Goal: Information Seeking & Learning: Understand process/instructions

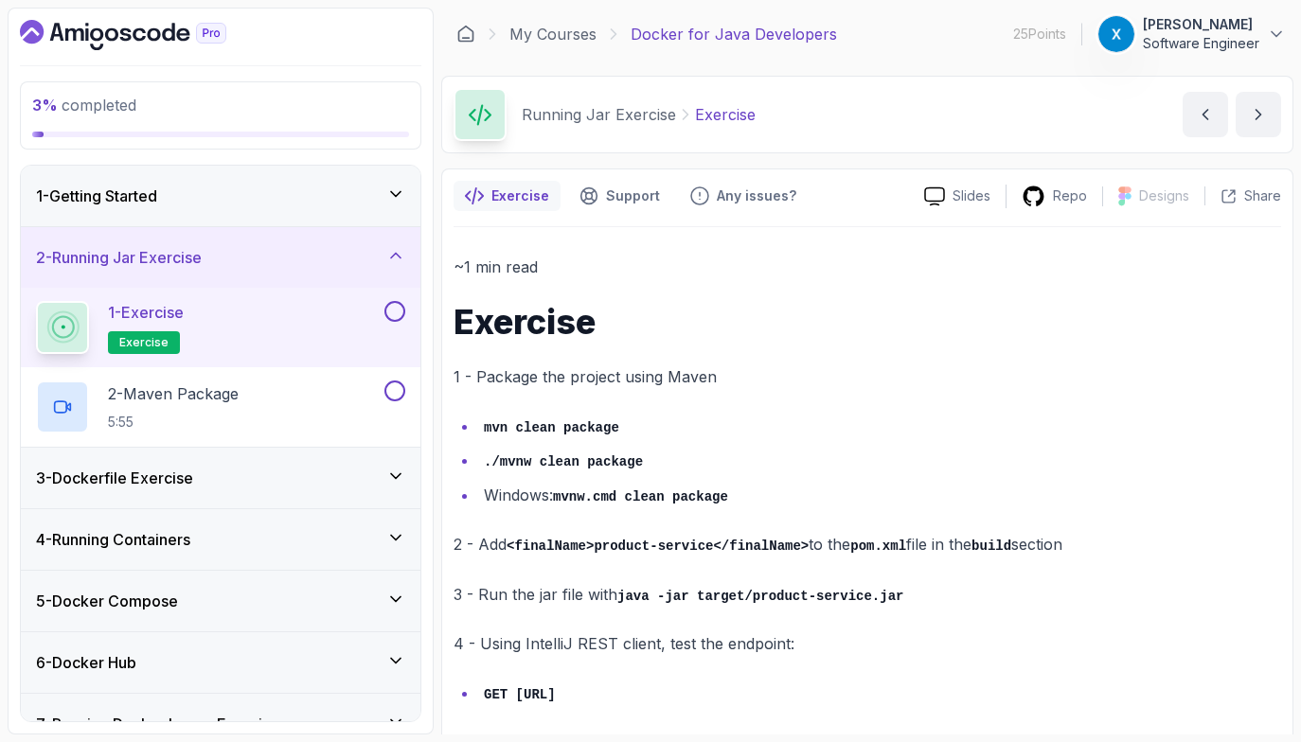
scroll to position [59, 0]
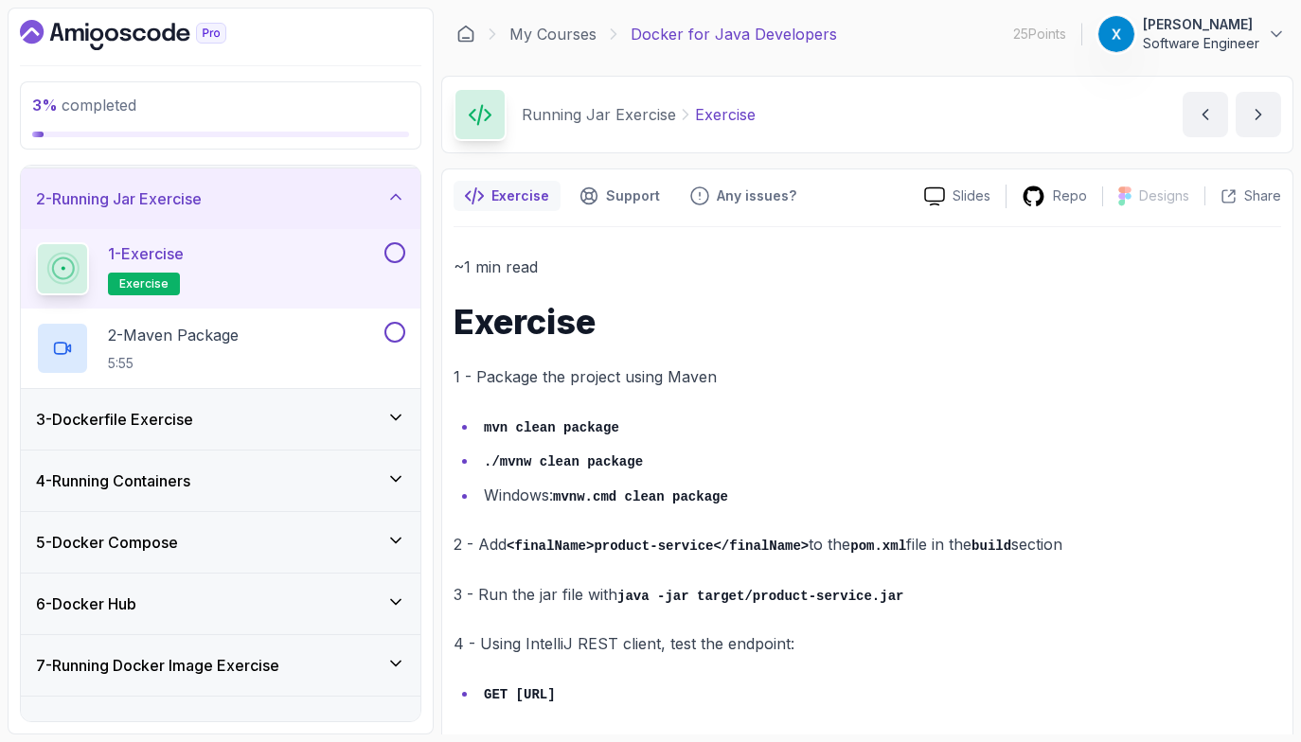
click at [595, 367] on p "1 - Package the project using Maven" at bounding box center [868, 377] width 828 height 27
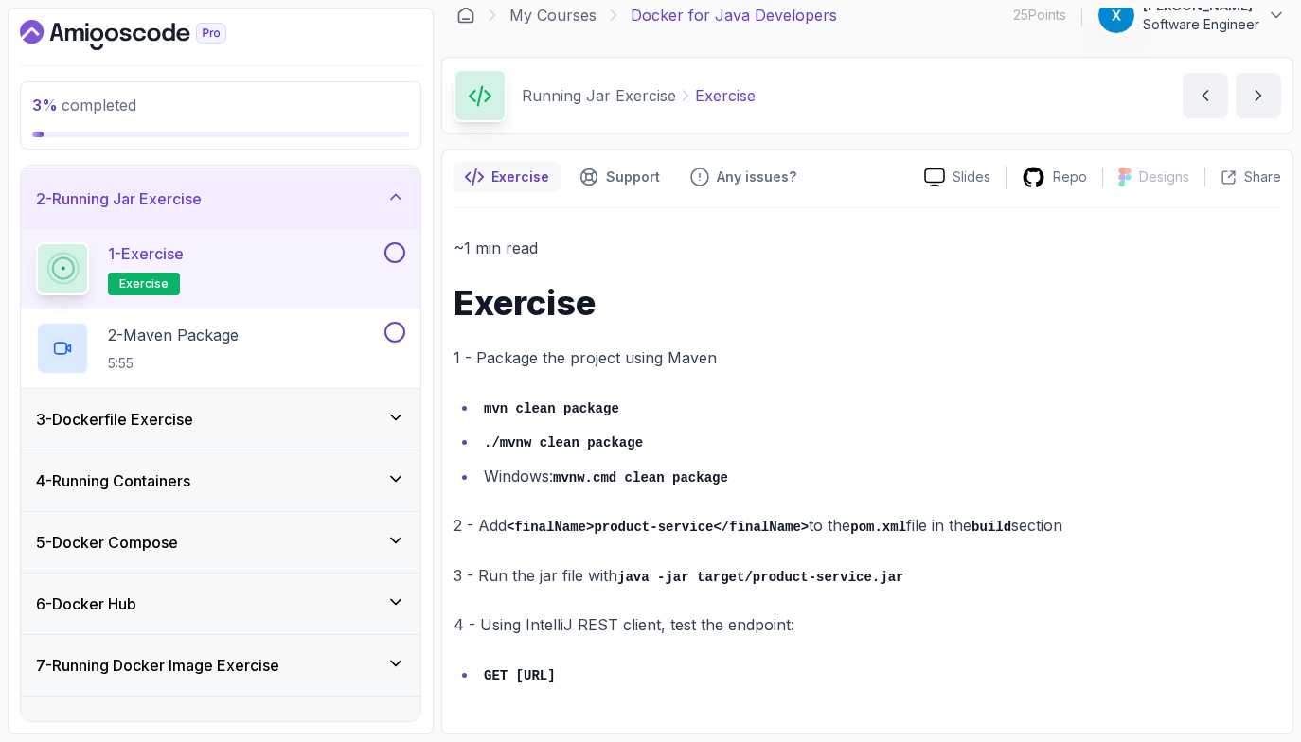
drag, startPoint x: 776, startPoint y: 674, endPoint x: 514, endPoint y: 679, distance: 262.3
click at [514, 679] on code "GET [URL]" at bounding box center [520, 676] width 72 height 15
copy code "[URL]"
click at [810, 490] on div "~1 min read Exercise 1 - Package the project using Maven mvn clean package ./mv…" at bounding box center [868, 462] width 828 height 454
drag, startPoint x: 472, startPoint y: 401, endPoint x: 646, endPoint y: 437, distance: 177.0
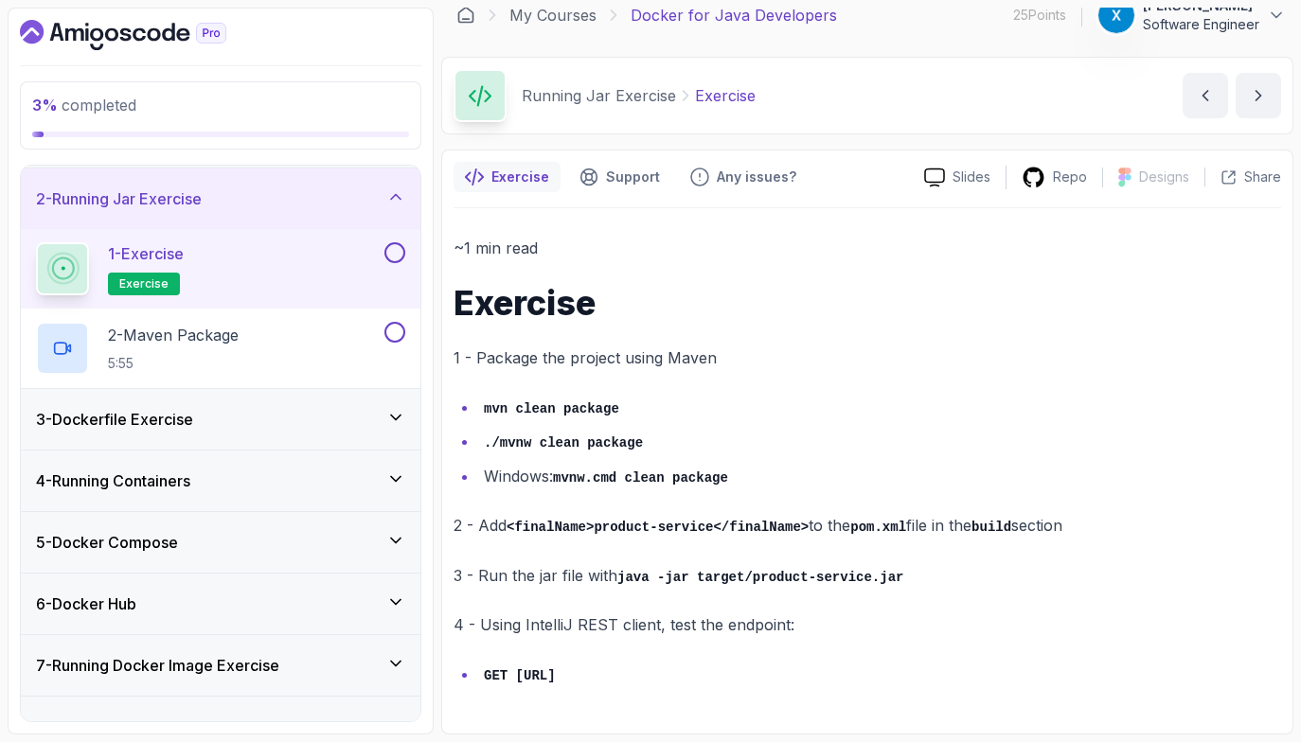
click at [646, 437] on ul "mvn clean package ./mvnw clean package Windows: mvnw.cmd clean package" at bounding box center [868, 442] width 828 height 97
drag, startPoint x: 646, startPoint y: 437, endPoint x: 473, endPoint y: 386, distance: 179.8
click at [473, 386] on div "~1 min read Exercise 1 - Package the project using Maven mvn clean package ./mv…" at bounding box center [868, 462] width 828 height 454
copy ul "mvn clean package ./mvnw clean package"
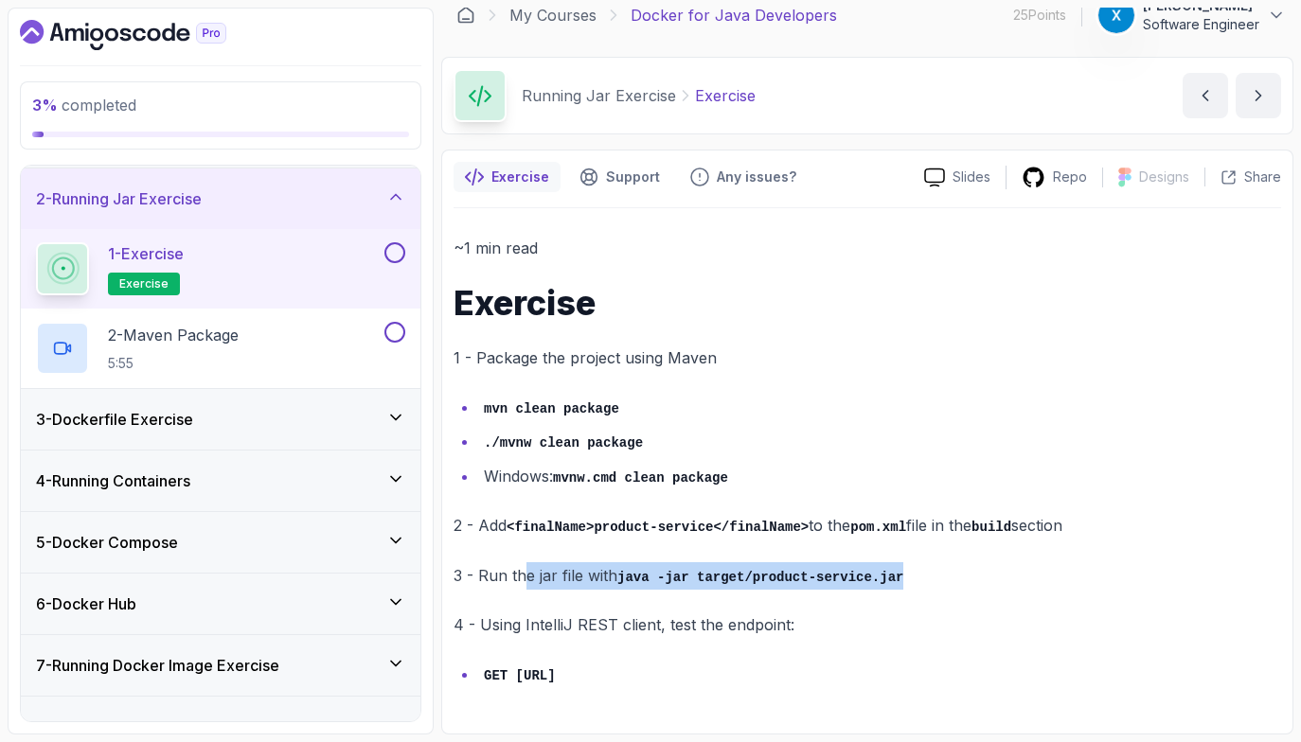
drag, startPoint x: 906, startPoint y: 583, endPoint x: 523, endPoint y: 569, distance: 383.8
click at [523, 569] on p "3 - Run the jar file with java -jar target/product-service.jar" at bounding box center [868, 575] width 828 height 27
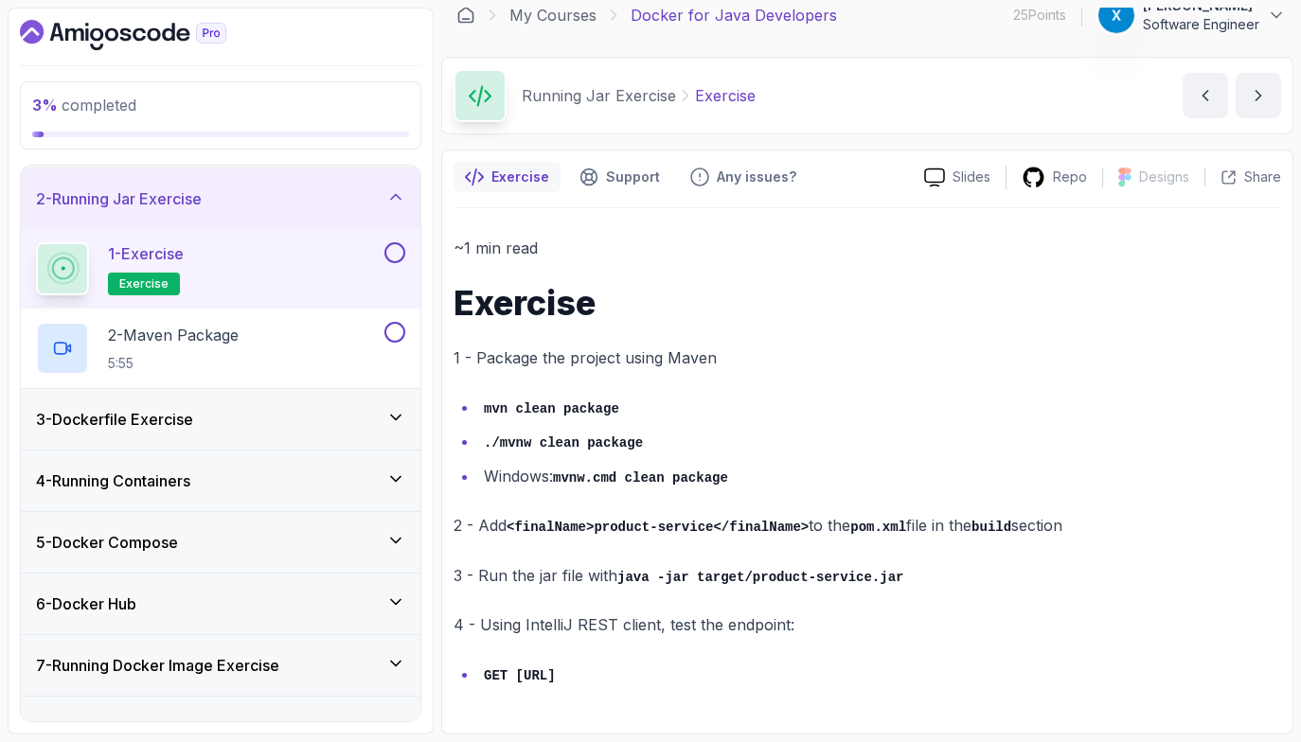
click at [531, 597] on div "~1 min read Exercise 1 - Package the project using Maven mvn clean package ./mv…" at bounding box center [868, 462] width 828 height 454
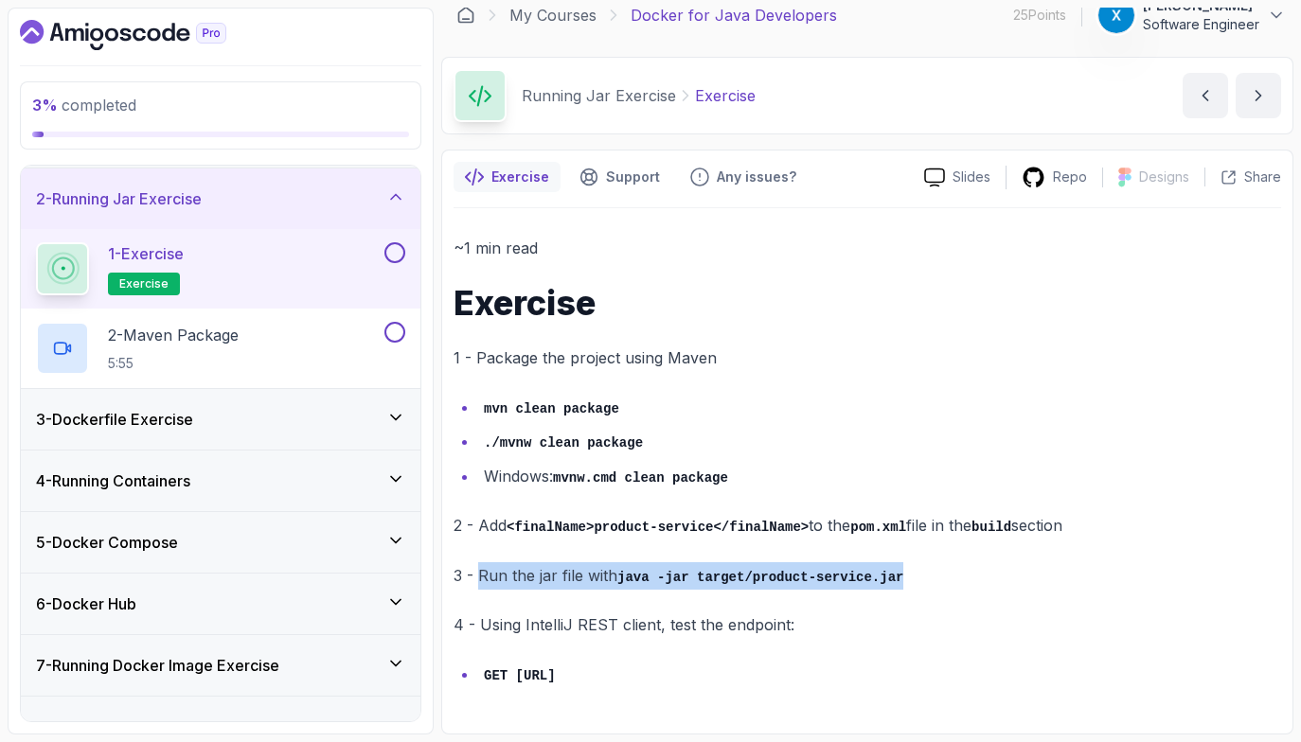
copy p "Run the jar file with java -jar target/product-service.jar"
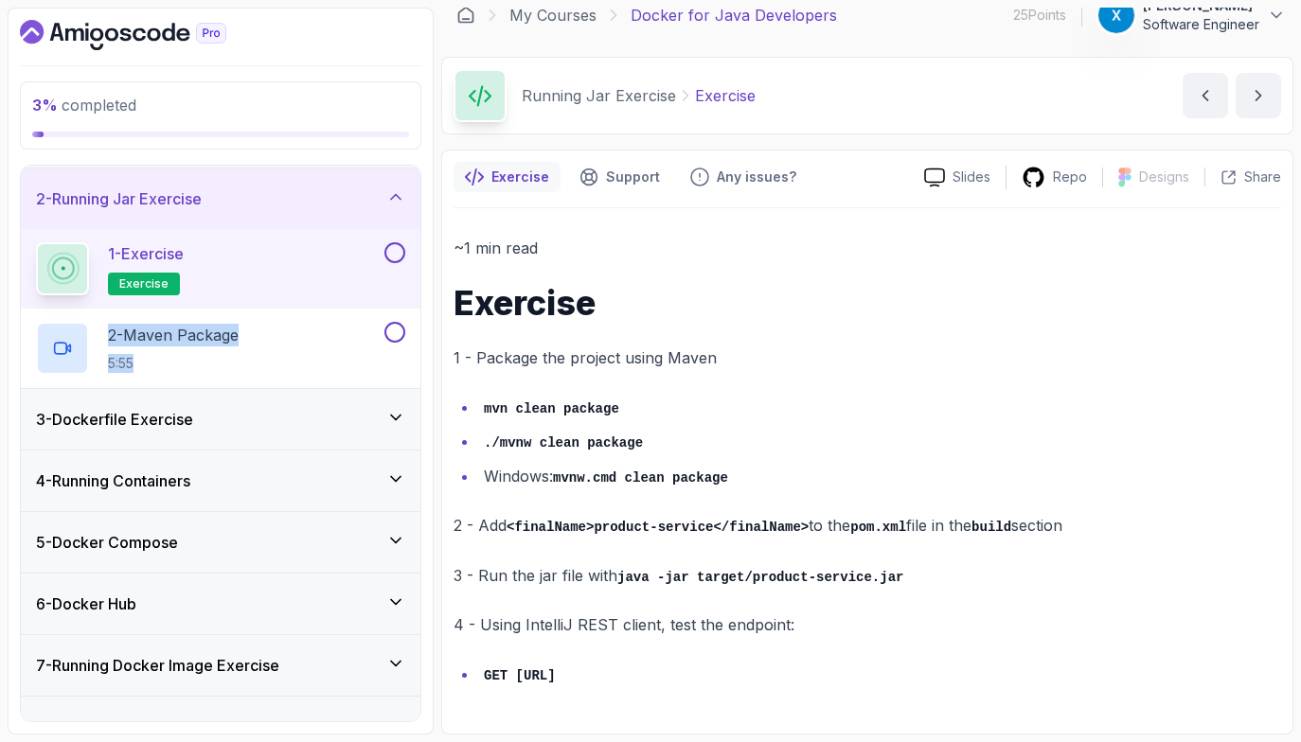
drag, startPoint x: 921, startPoint y: 570, endPoint x: -9, endPoint y: 385, distance: 948.0
click at [441, 385] on main "My Courses Docker for Java Developers 25 Points 1 xiao Software Engineer 3 - Ru…" at bounding box center [867, 371] width 852 height 727
drag, startPoint x: 708, startPoint y: 563, endPoint x: 813, endPoint y: 634, distance: 126.8
click at [813, 633] on p "4 - Using IntelliJ REST client, test the endpoint:" at bounding box center [868, 625] width 828 height 27
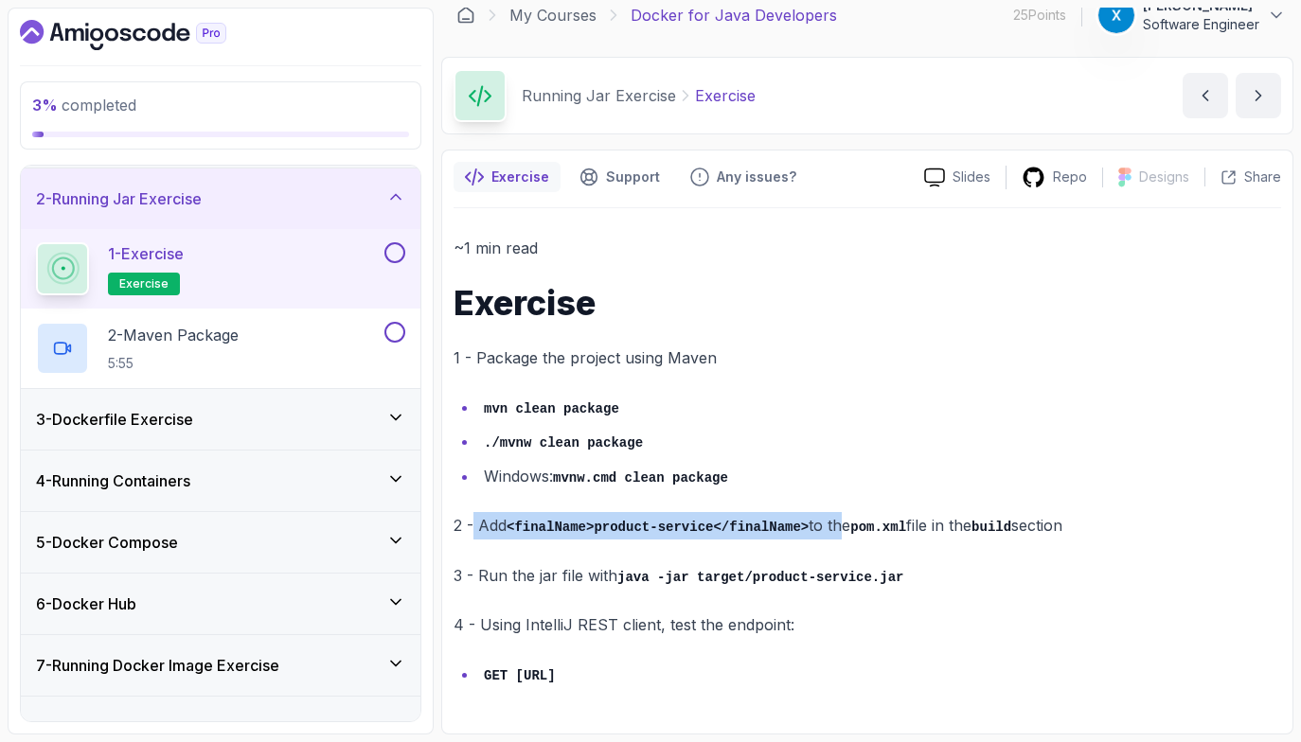
drag, startPoint x: 474, startPoint y: 525, endPoint x: 843, endPoint y: 532, distance: 368.4
click at [843, 532] on p "2 - Add <finalName>product-service</finalName> to the pom.xml file in the build…" at bounding box center [868, 525] width 828 height 27
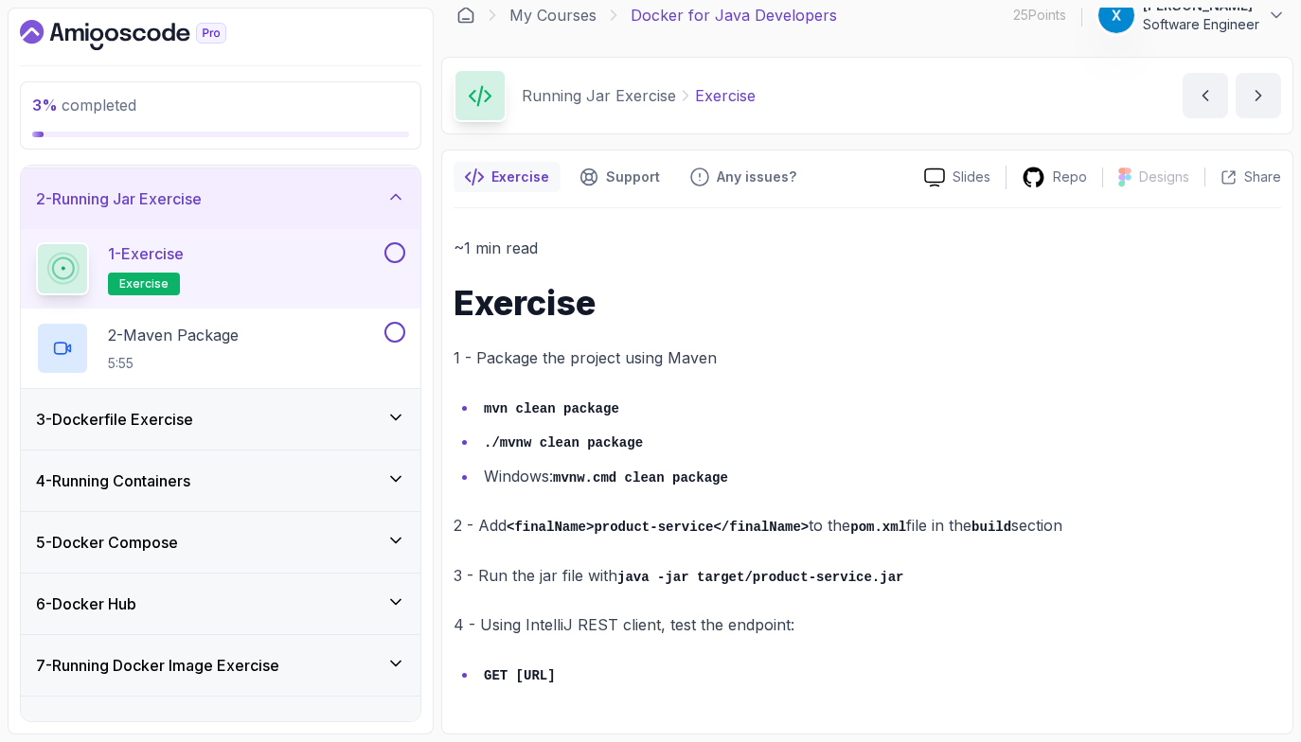
click at [879, 557] on div "~1 min read Exercise 1 - Package the project using Maven mvn clean package ./mv…" at bounding box center [868, 462] width 828 height 454
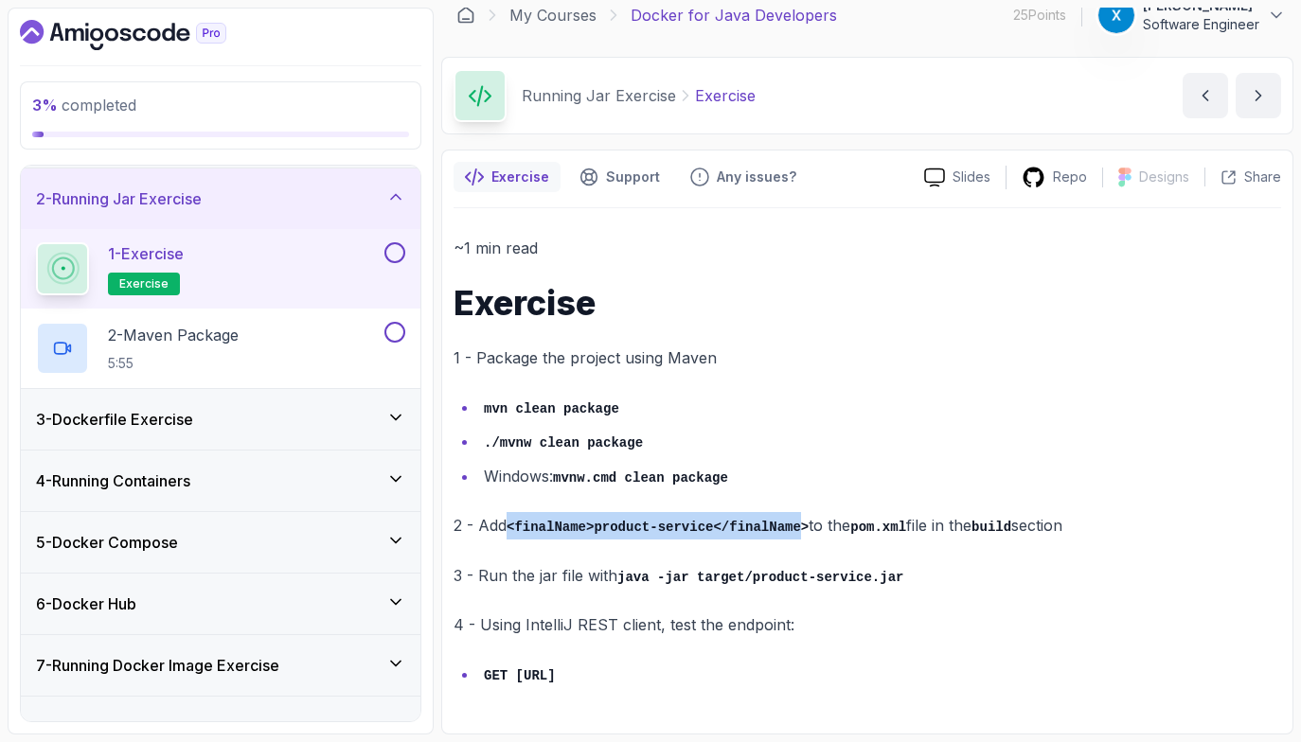
drag, startPoint x: 808, startPoint y: 530, endPoint x: 513, endPoint y: 526, distance: 294.5
click at [513, 526] on code "<finalName>product-service</finalName>" at bounding box center [658, 527] width 302 height 15
copy code "<finalName>product-service</finalName"
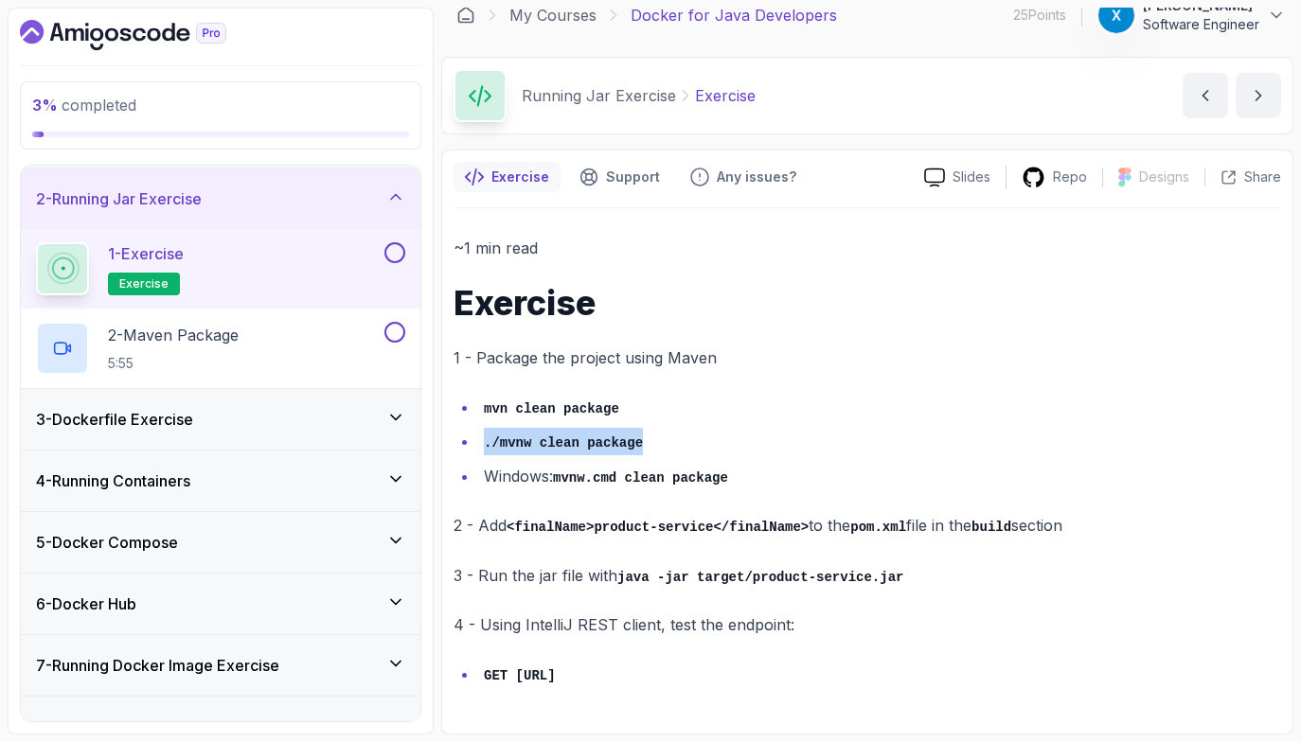
drag, startPoint x: 817, startPoint y: 449, endPoint x: 889, endPoint y: 410, distance: 81.8
click at [889, 410] on ul "mvn clean package ./mvnw clean package Windows: mvnw.cmd clean package" at bounding box center [868, 442] width 828 height 97
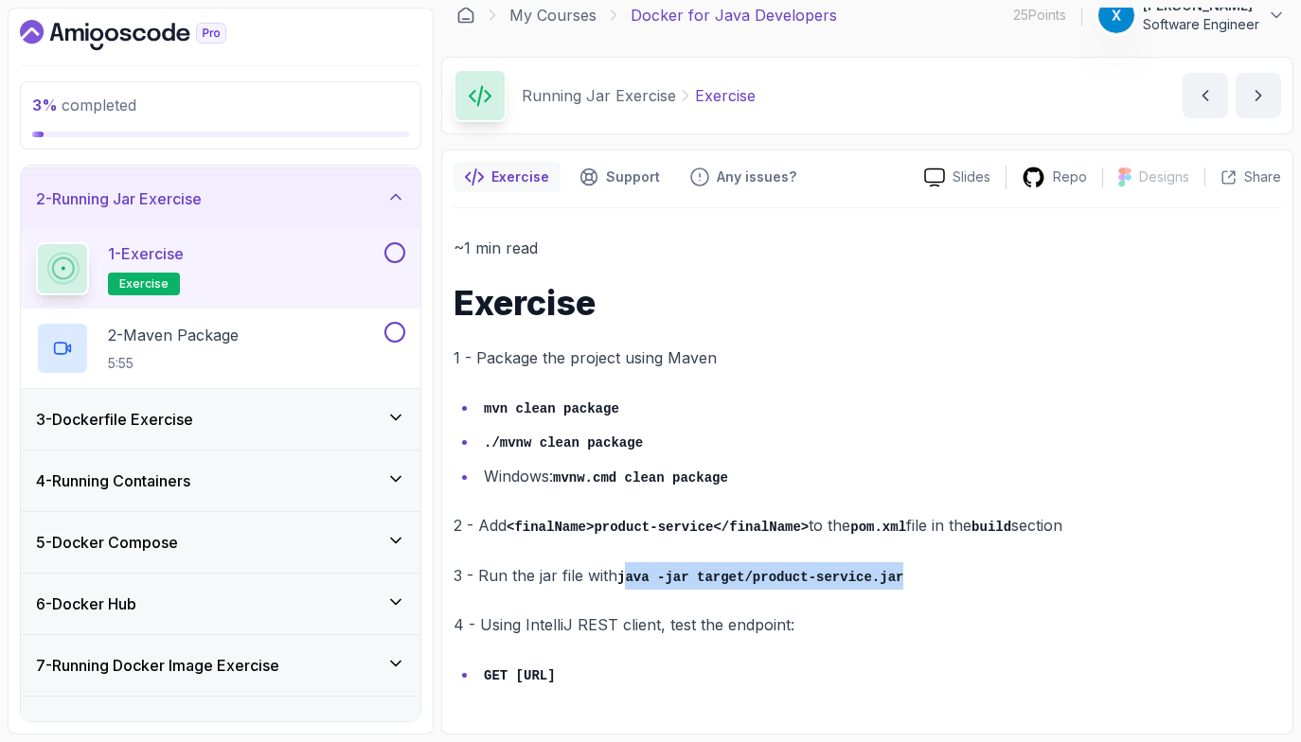
drag, startPoint x: 625, startPoint y: 580, endPoint x: 913, endPoint y: 581, distance: 287.9
click at [913, 581] on p "3 - Run the jar file with java -jar target/product-service.jar" at bounding box center [868, 575] width 828 height 27
click at [780, 682] on li "GET [URL]" at bounding box center [879, 674] width 803 height 27
drag, startPoint x: 780, startPoint y: 681, endPoint x: 512, endPoint y: 678, distance: 268.0
click at [512, 678] on li "GET [URL]" at bounding box center [879, 674] width 803 height 27
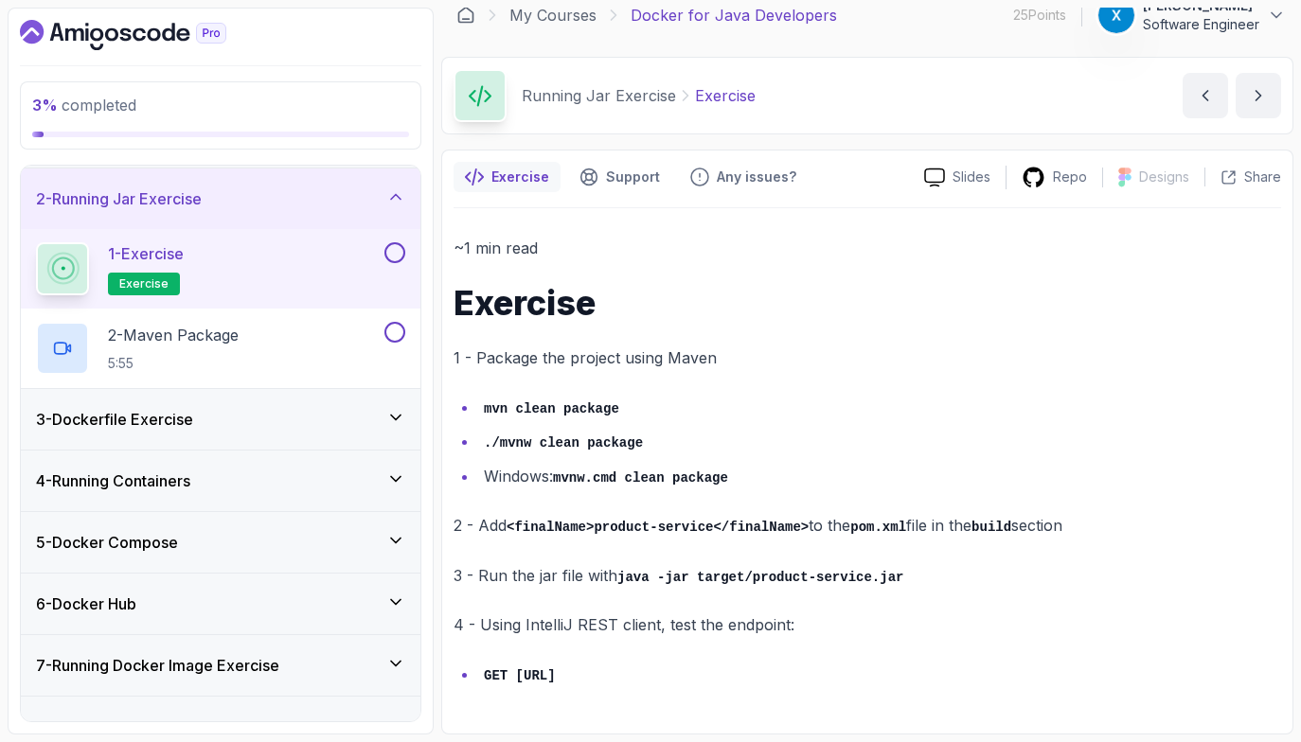
copy code "[URL]"
click at [283, 427] on div "3 - Dockerfile Exercise" at bounding box center [220, 419] width 369 height 23
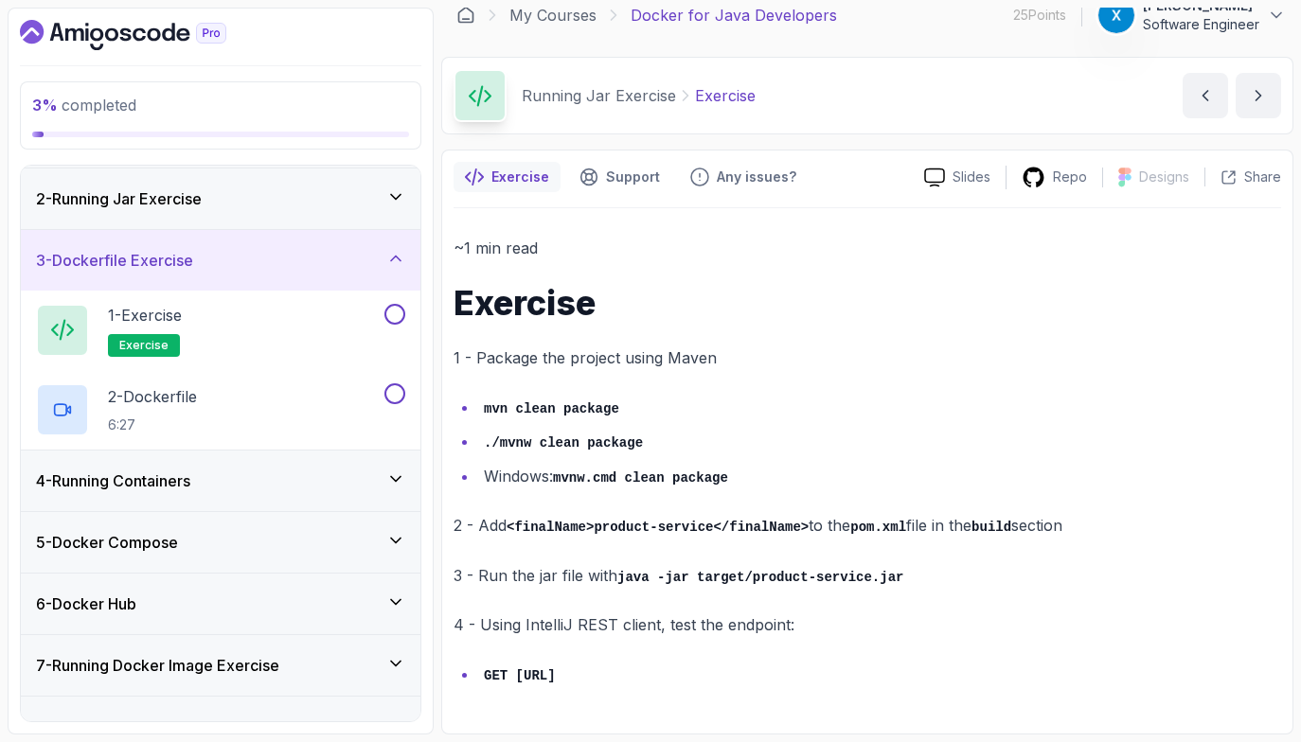
click at [354, 208] on div "2 - Running Jar Exercise" at bounding box center [220, 198] width 369 height 23
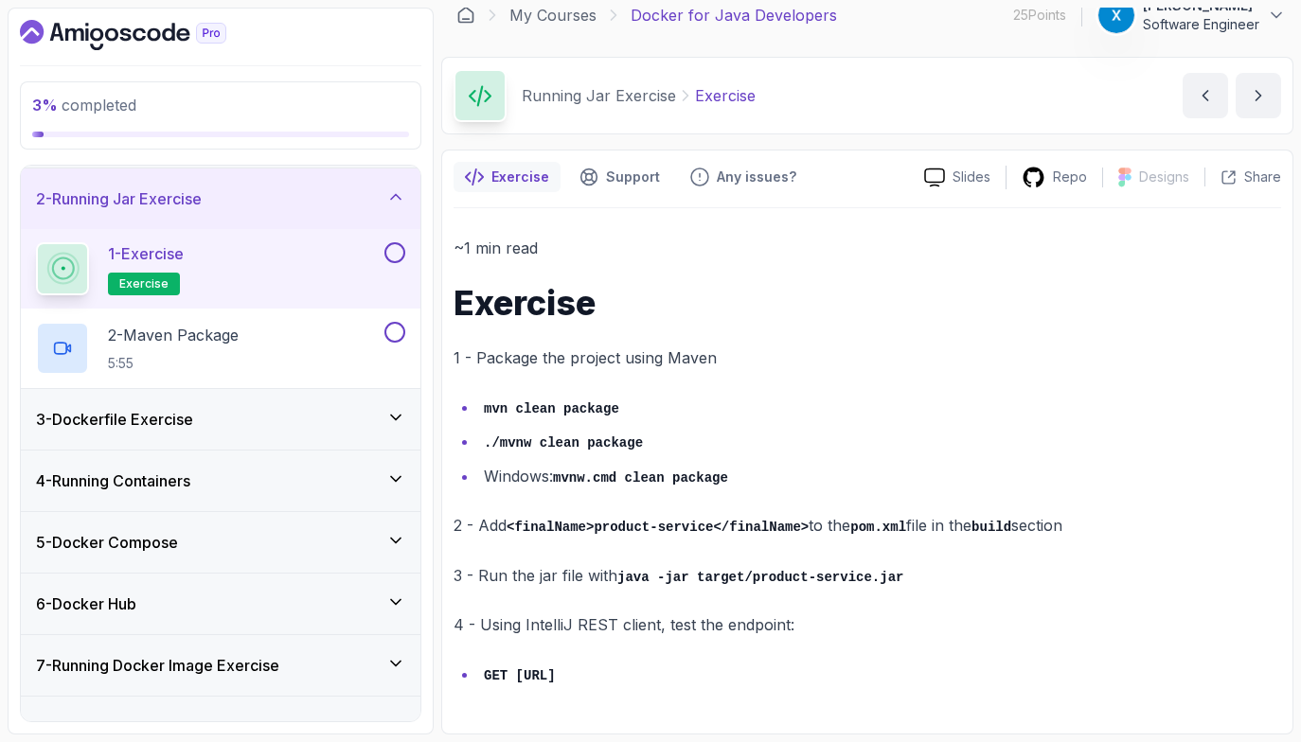
click at [316, 278] on div "1 - Exercise exercise" at bounding box center [208, 268] width 345 height 53
click at [865, 459] on ul "mvn clean package ./mvnw clean package Windows: mvnw.cmd clean package" at bounding box center [868, 442] width 828 height 97
click at [614, 170] on p "Support" at bounding box center [633, 177] width 54 height 19
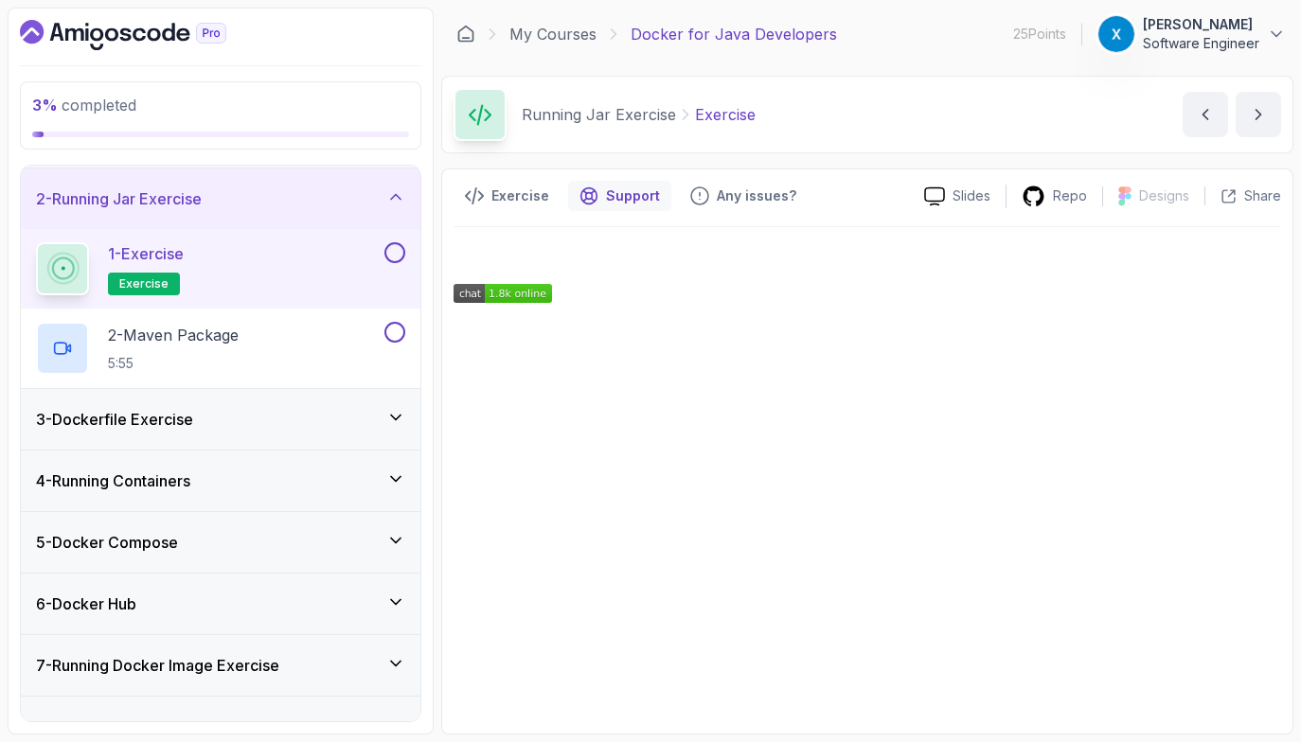
scroll to position [0, 0]
click at [131, 359] on p "5:55" at bounding box center [173, 363] width 131 height 19
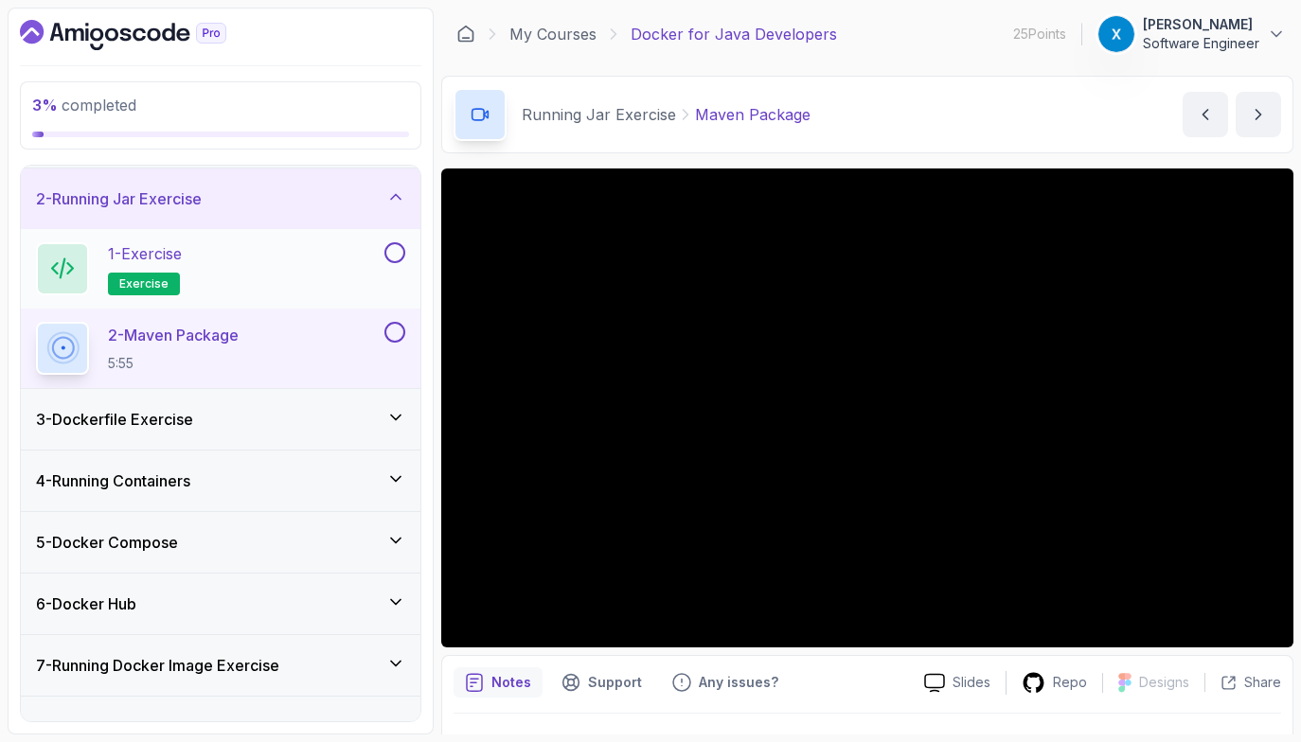
click at [147, 250] on p "1 - Exercise" at bounding box center [145, 253] width 74 height 23
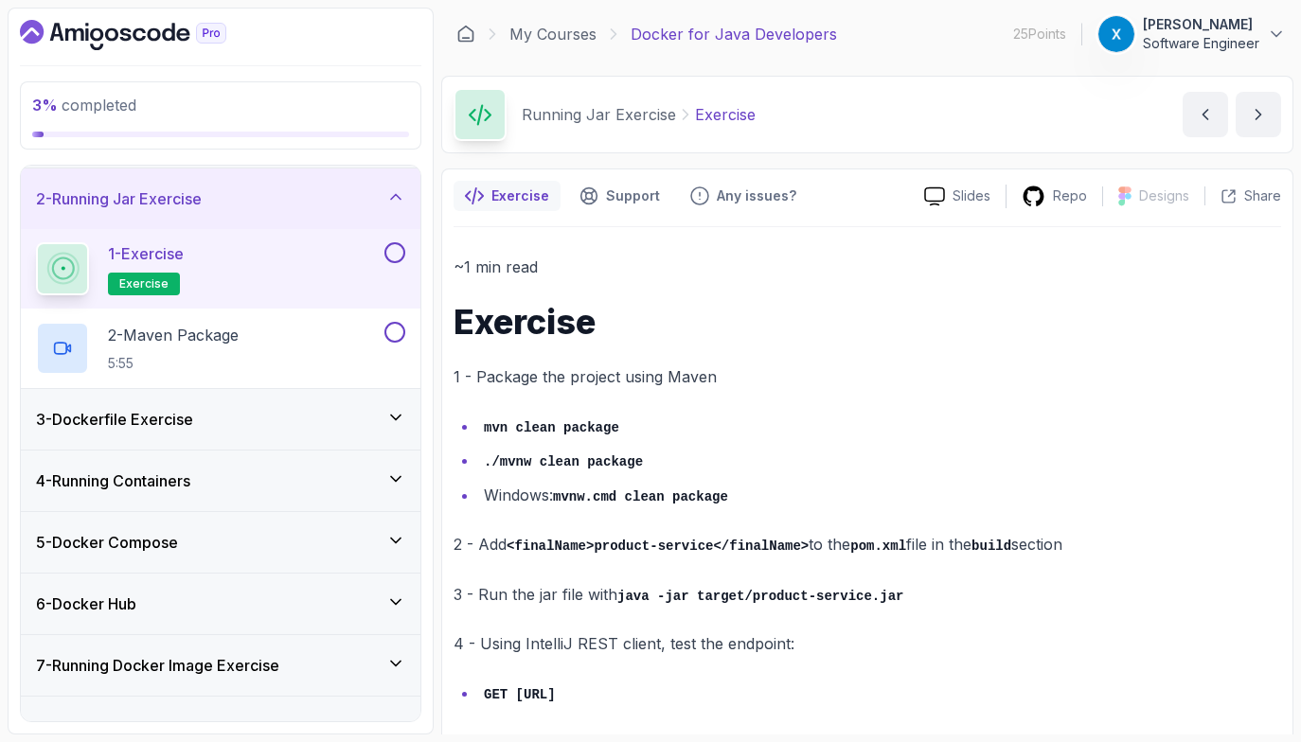
drag, startPoint x: 620, startPoint y: 589, endPoint x: 924, endPoint y: 588, distance: 304.0
click at [924, 588] on p "3 - Run the jar file with java -jar target/product-service.jar" at bounding box center [868, 594] width 828 height 27
copy p "java -jar target/product-service.jar"
click at [227, 368] on p "5:55" at bounding box center [173, 363] width 131 height 19
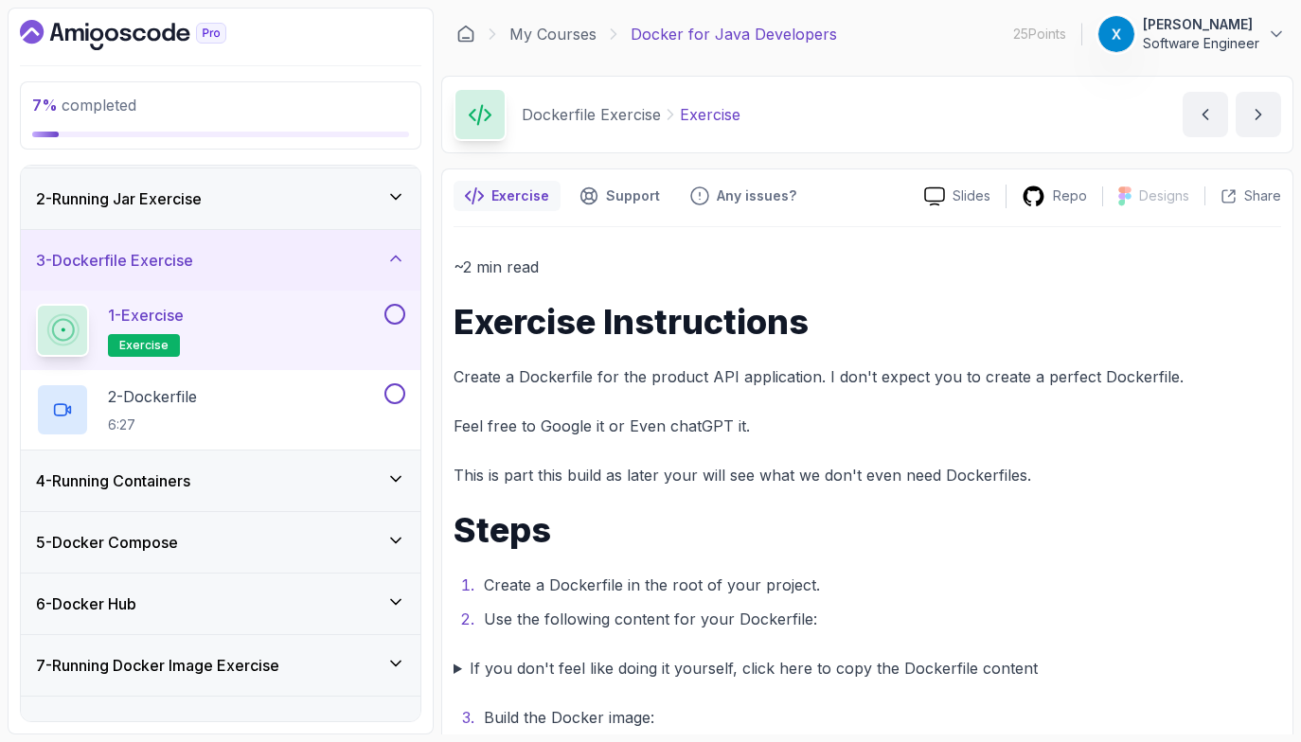
click at [491, 451] on div "~2 min read Exercise Instructions Create a Dockerfile for the product API appli…" at bounding box center [868, 569] width 828 height 630
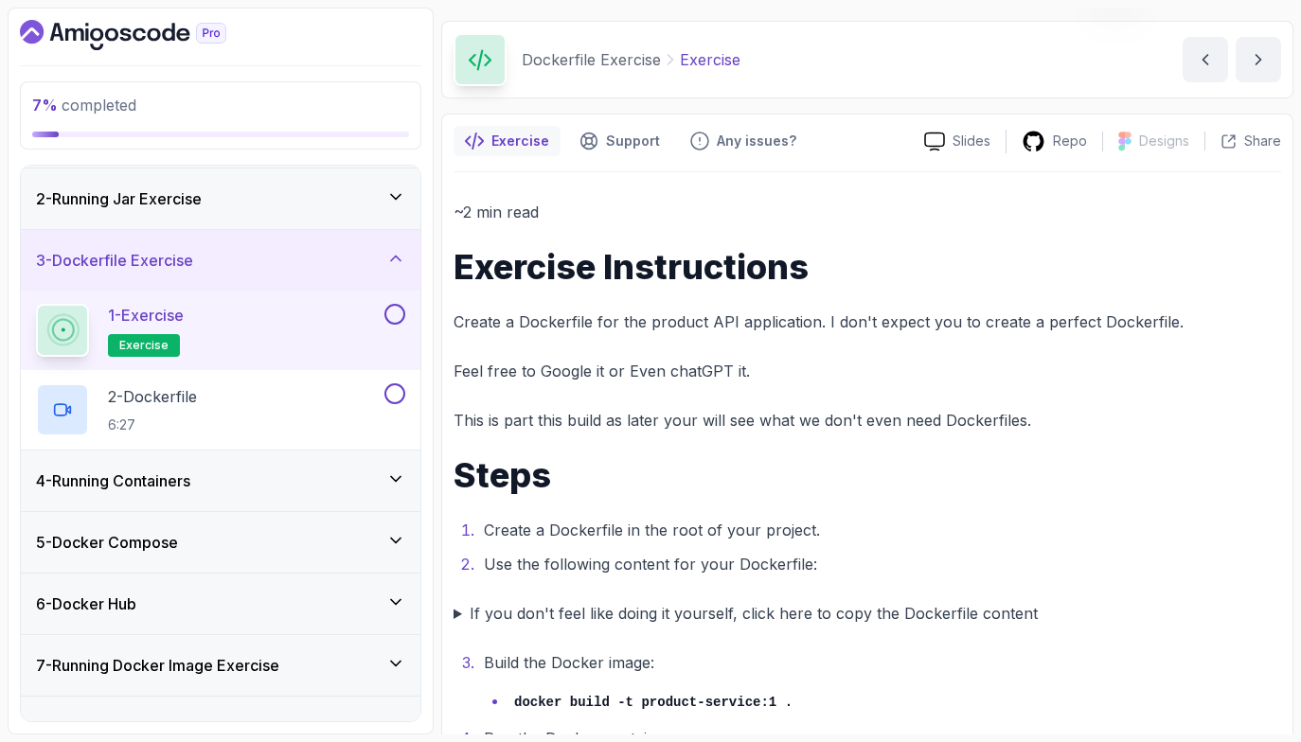
scroll to position [111, 0]
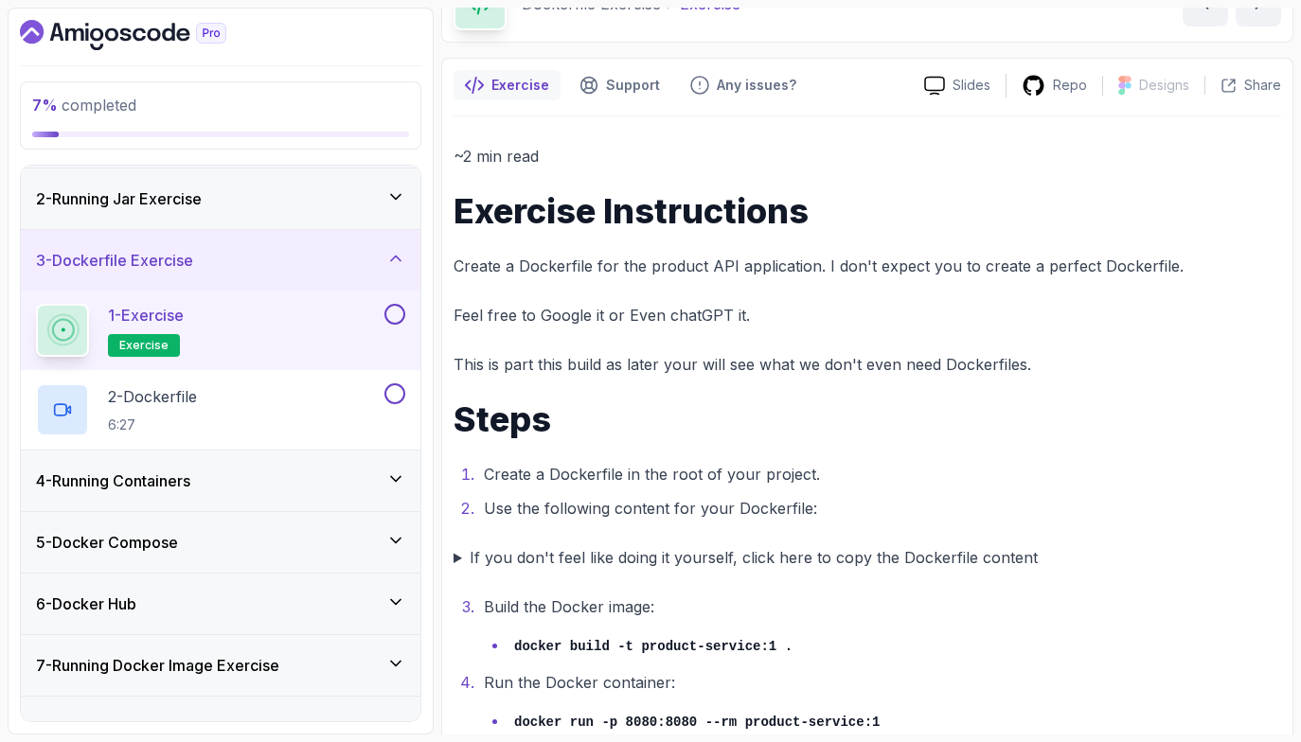
click at [223, 206] on div "2 - Running Jar Exercise" at bounding box center [220, 198] width 369 height 23
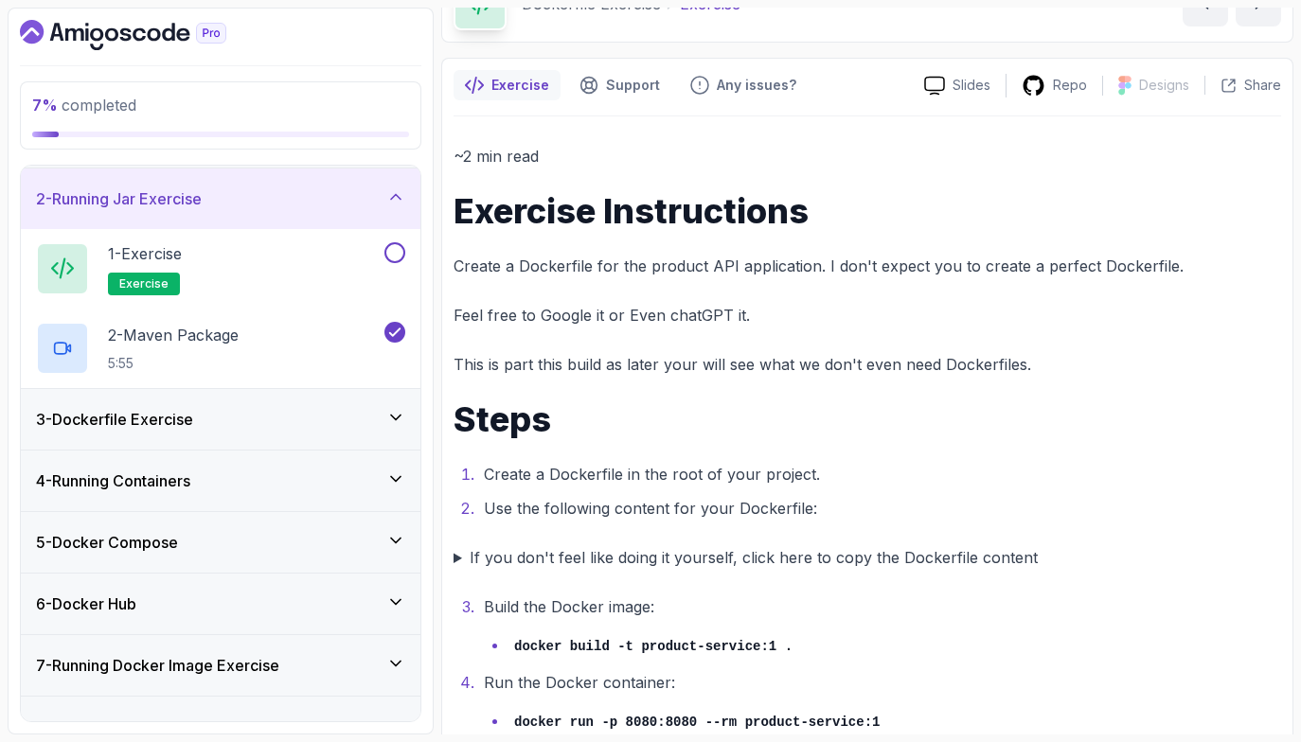
click at [477, 416] on h1 "Steps" at bounding box center [868, 420] width 828 height 38
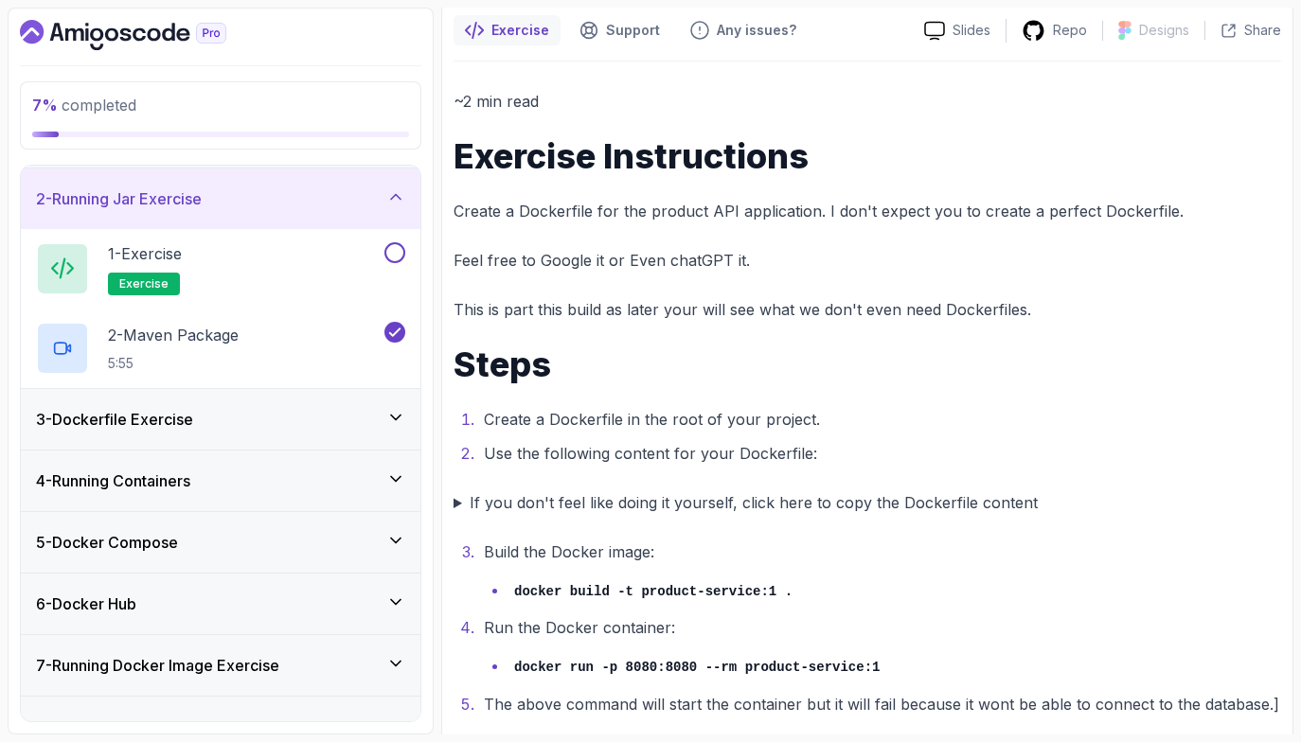
scroll to position [196, 0]
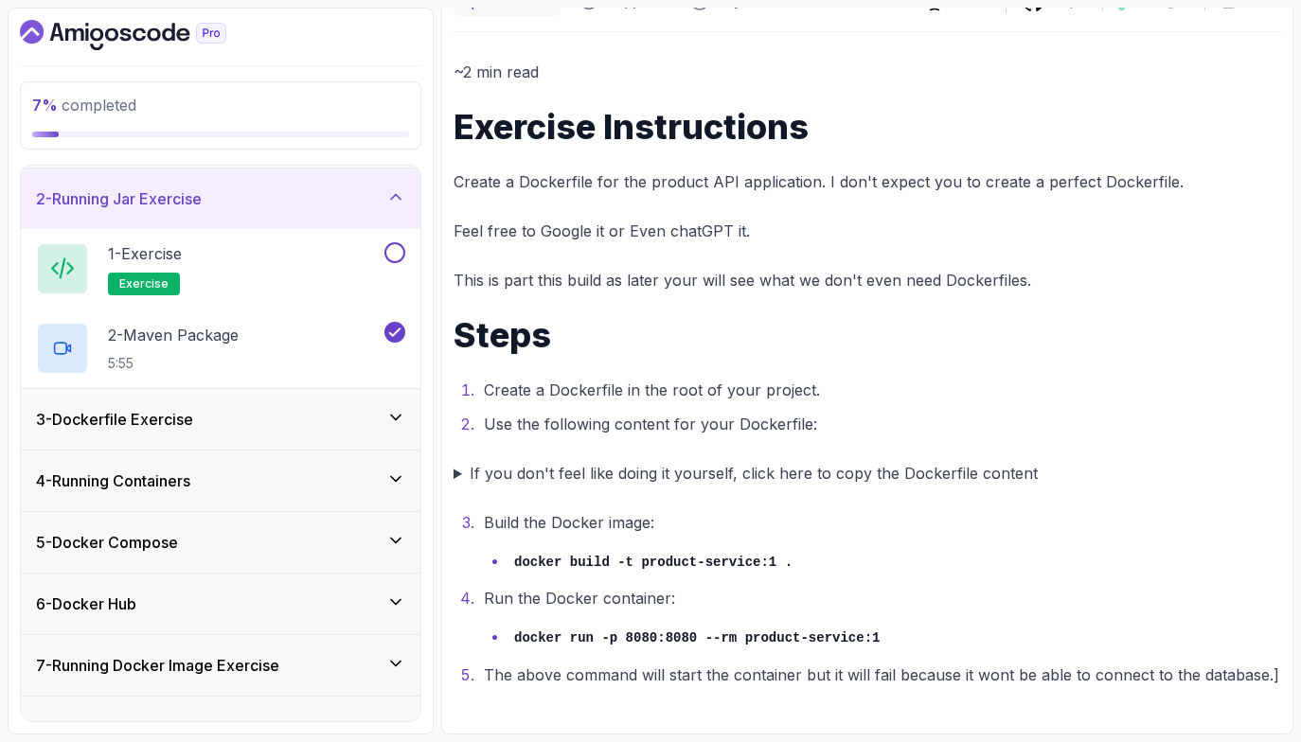
click at [284, 421] on div "3 - Dockerfile Exercise" at bounding box center [220, 419] width 369 height 23
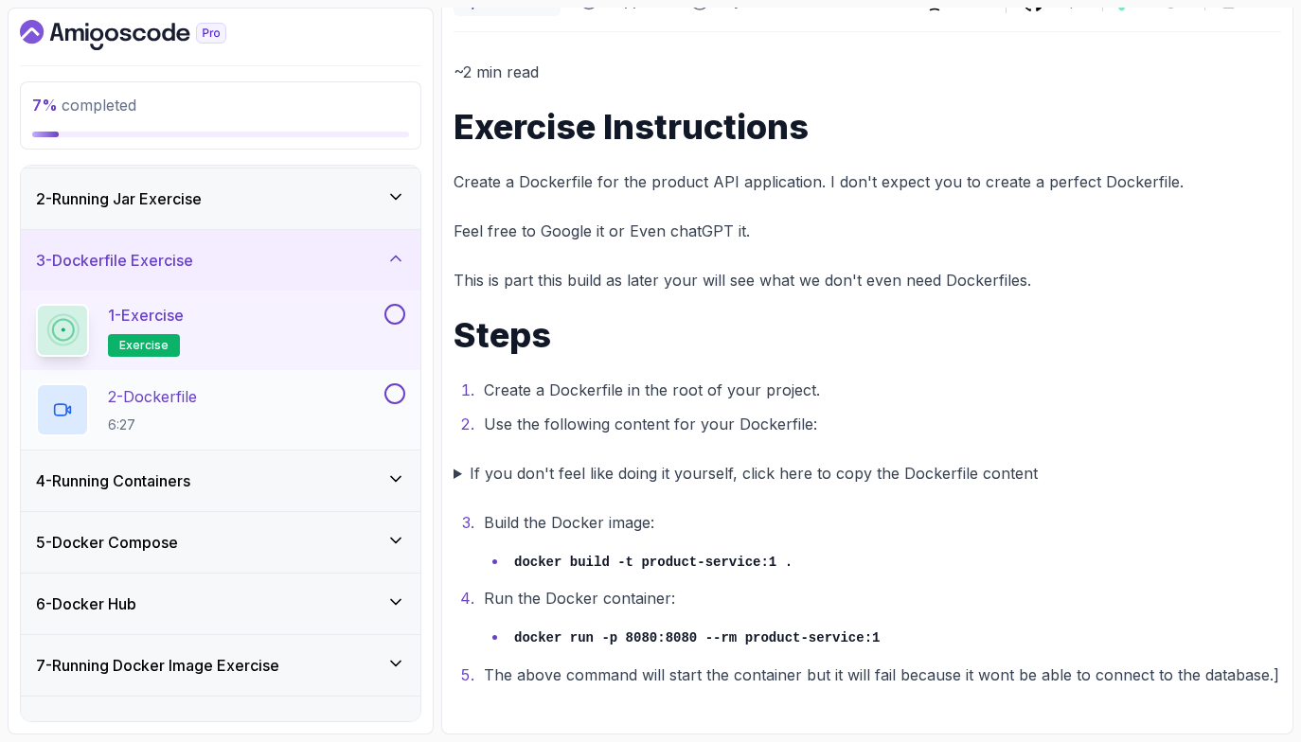
click at [273, 408] on div "2 - Dockerfile 6:27" at bounding box center [208, 409] width 345 height 53
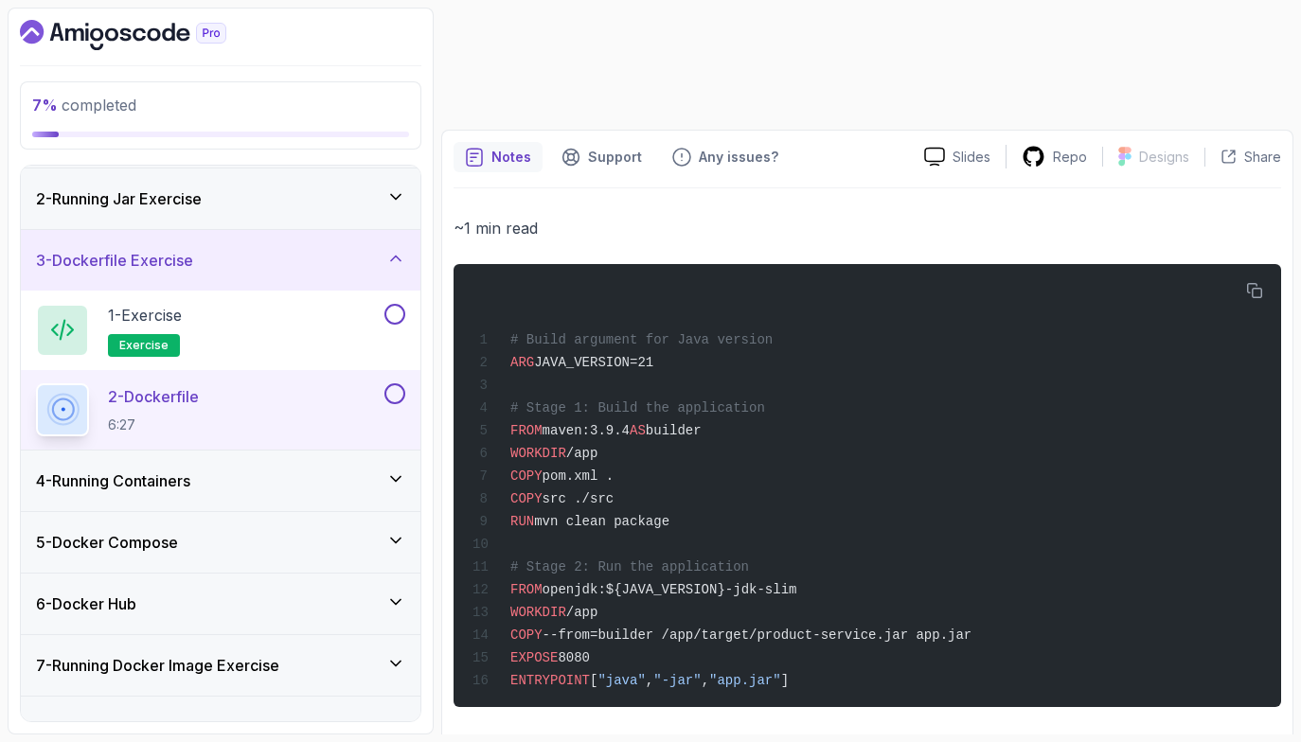
scroll to position [65, 0]
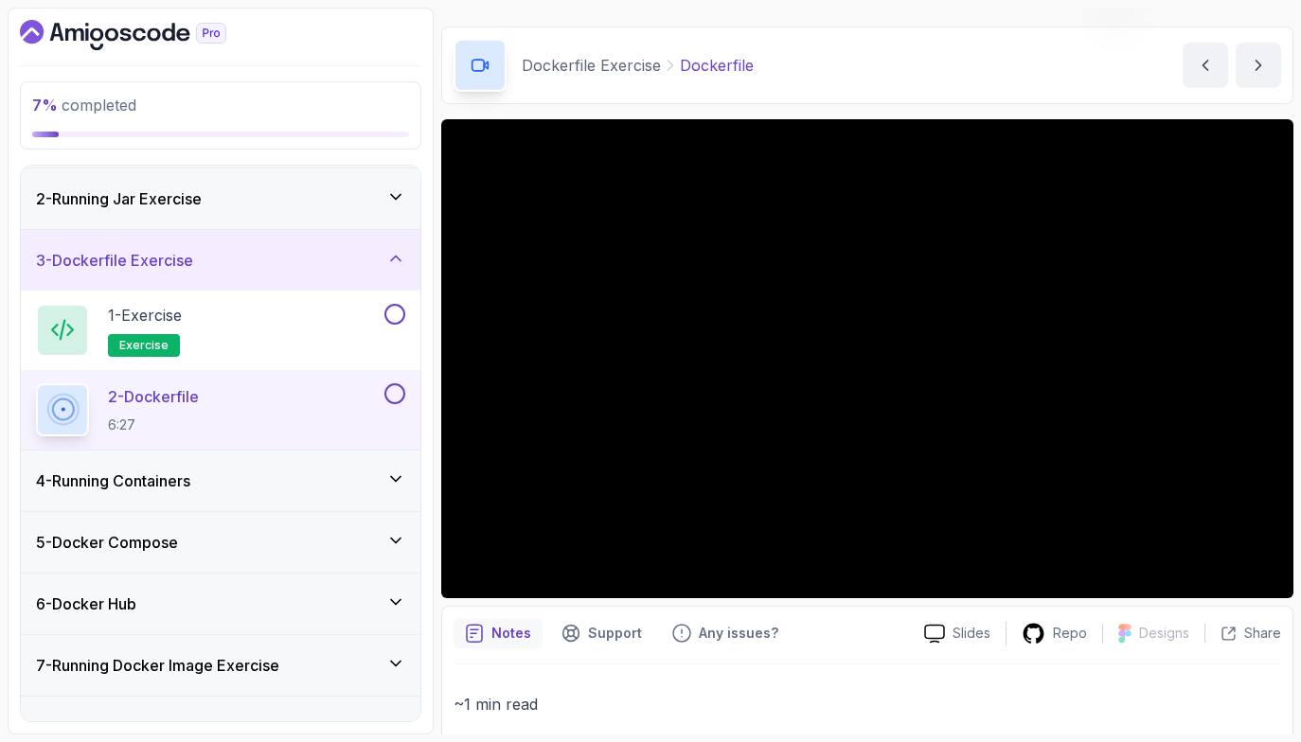
scroll to position [0, 0]
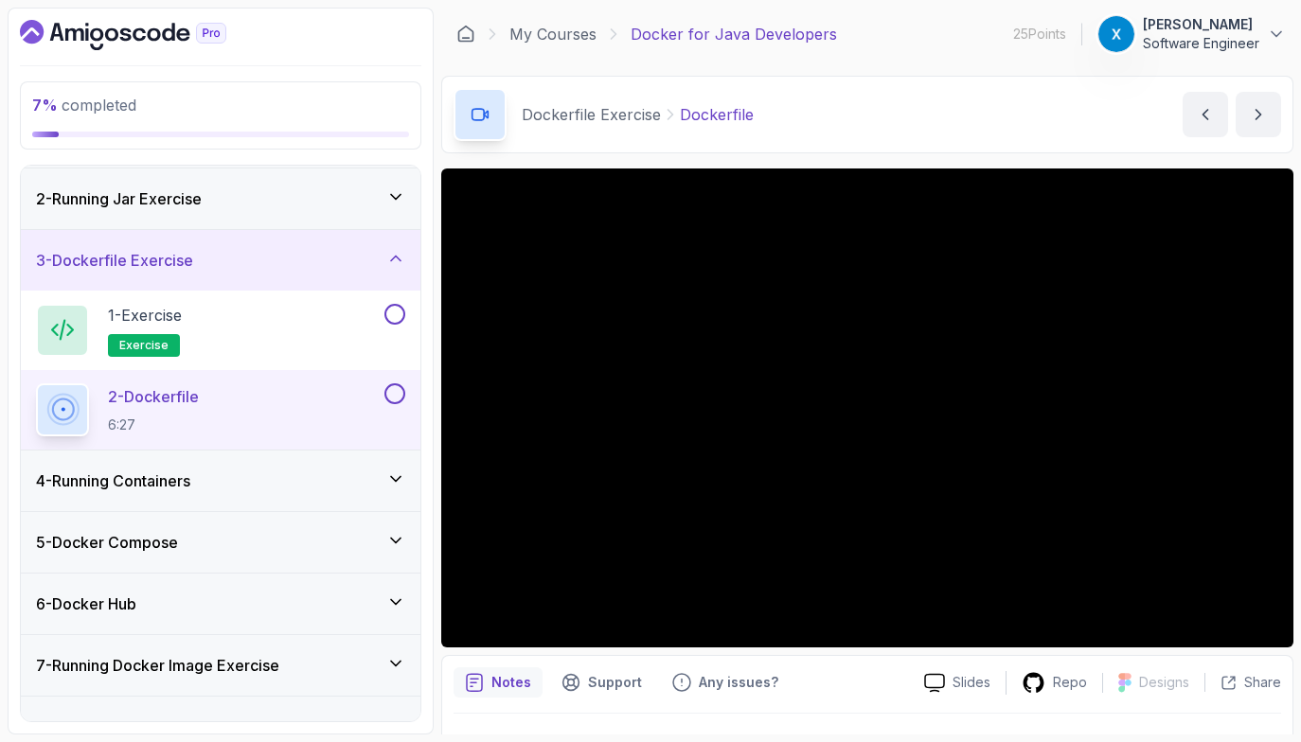
click at [270, 491] on div "4 - Running Containers" at bounding box center [220, 481] width 369 height 23
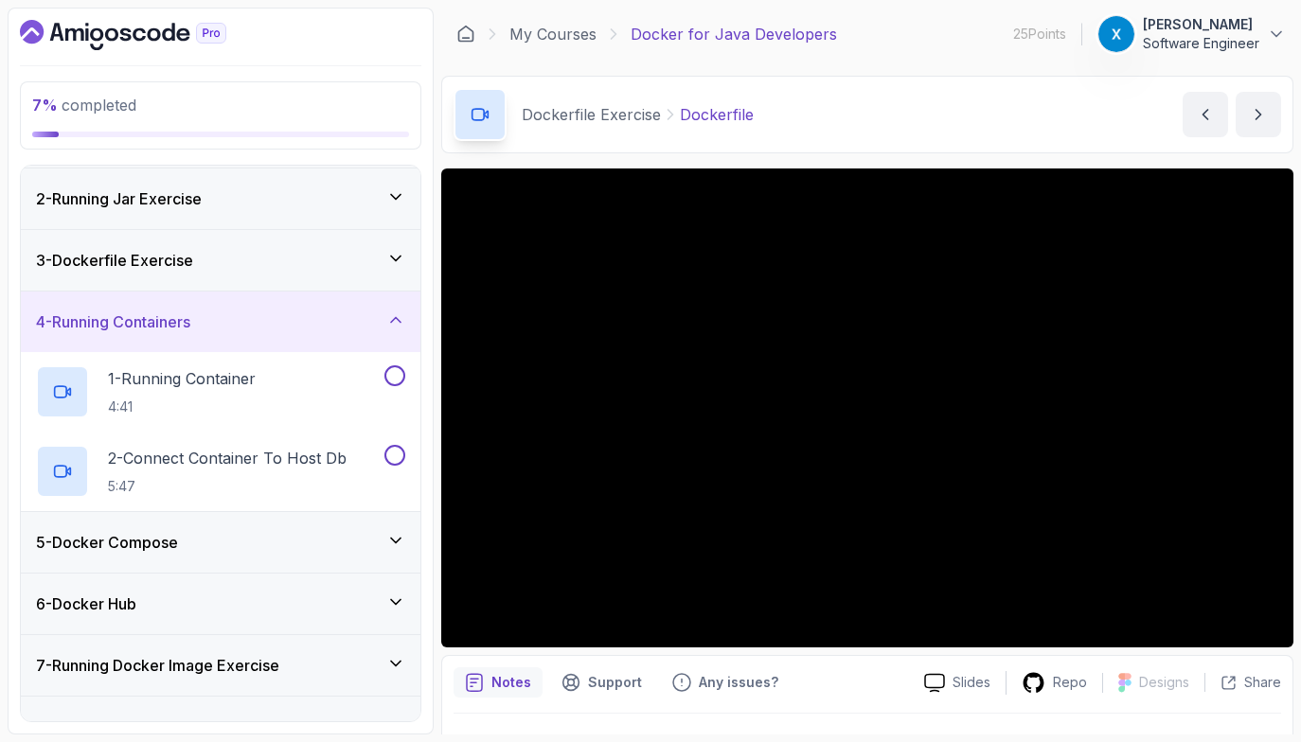
click at [265, 531] on div "5 - Docker Compose" at bounding box center [220, 542] width 369 height 23
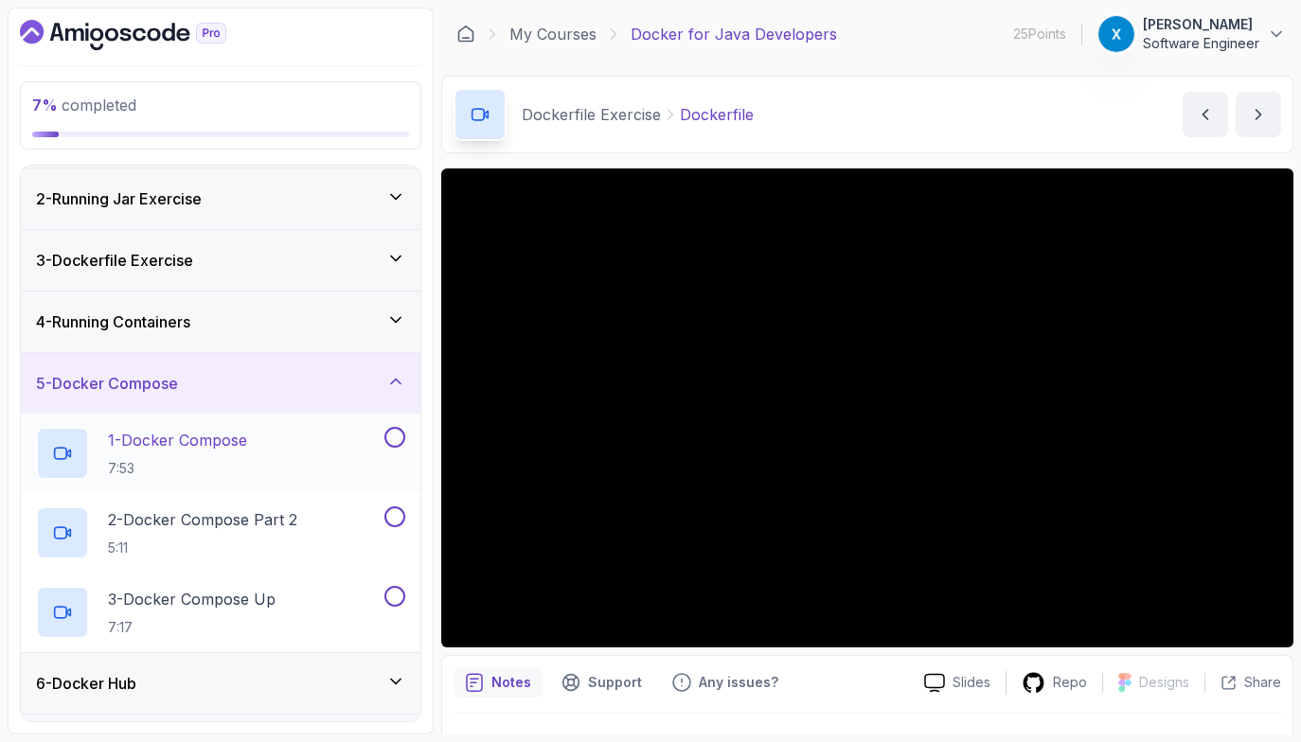
click at [276, 466] on div "1 - Docker Compose 7:53" at bounding box center [208, 453] width 345 height 53
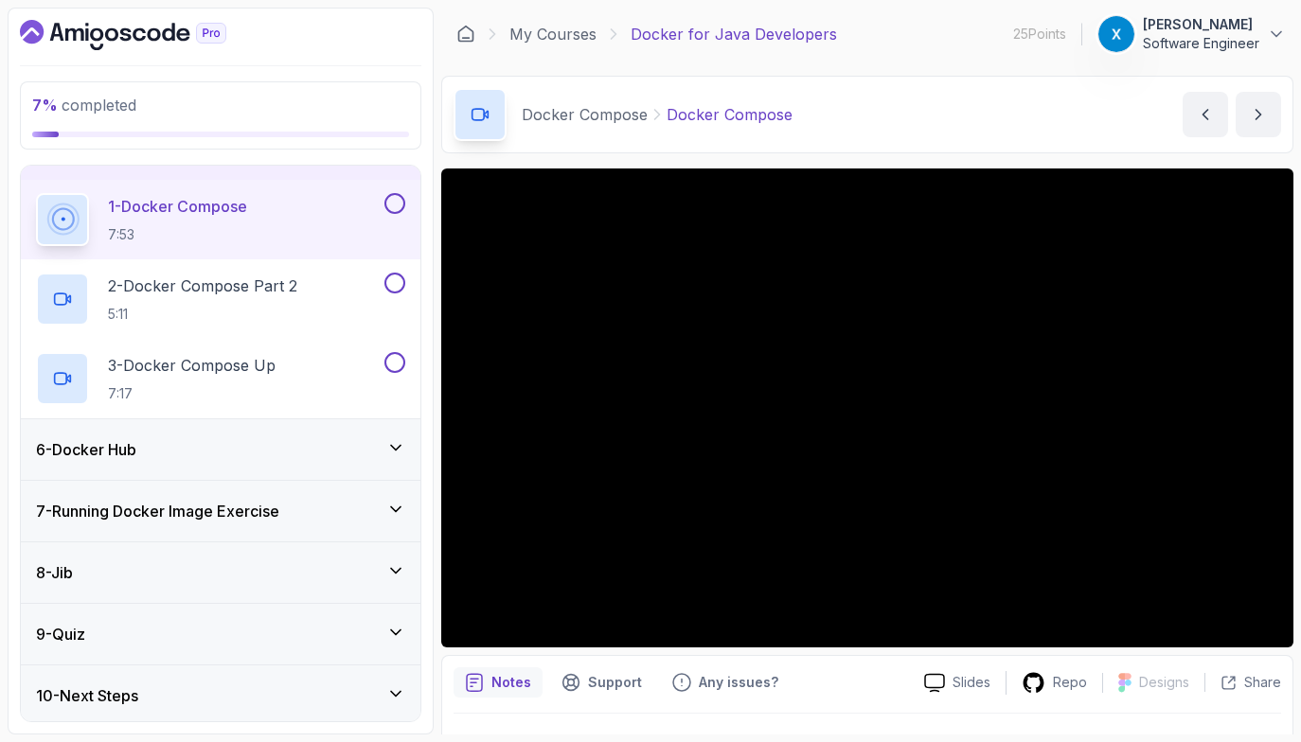
scroll to position [297, 0]
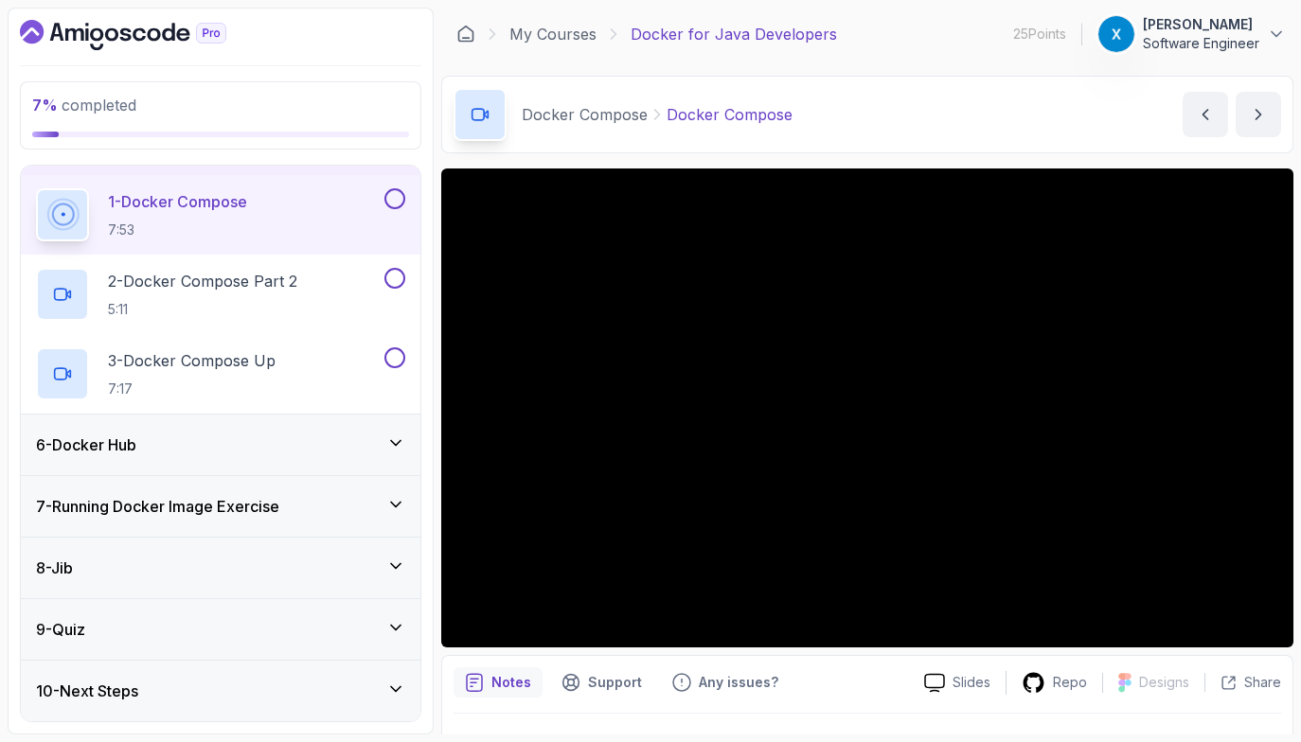
click at [338, 581] on div "8 - Jib" at bounding box center [221, 568] width 400 height 61
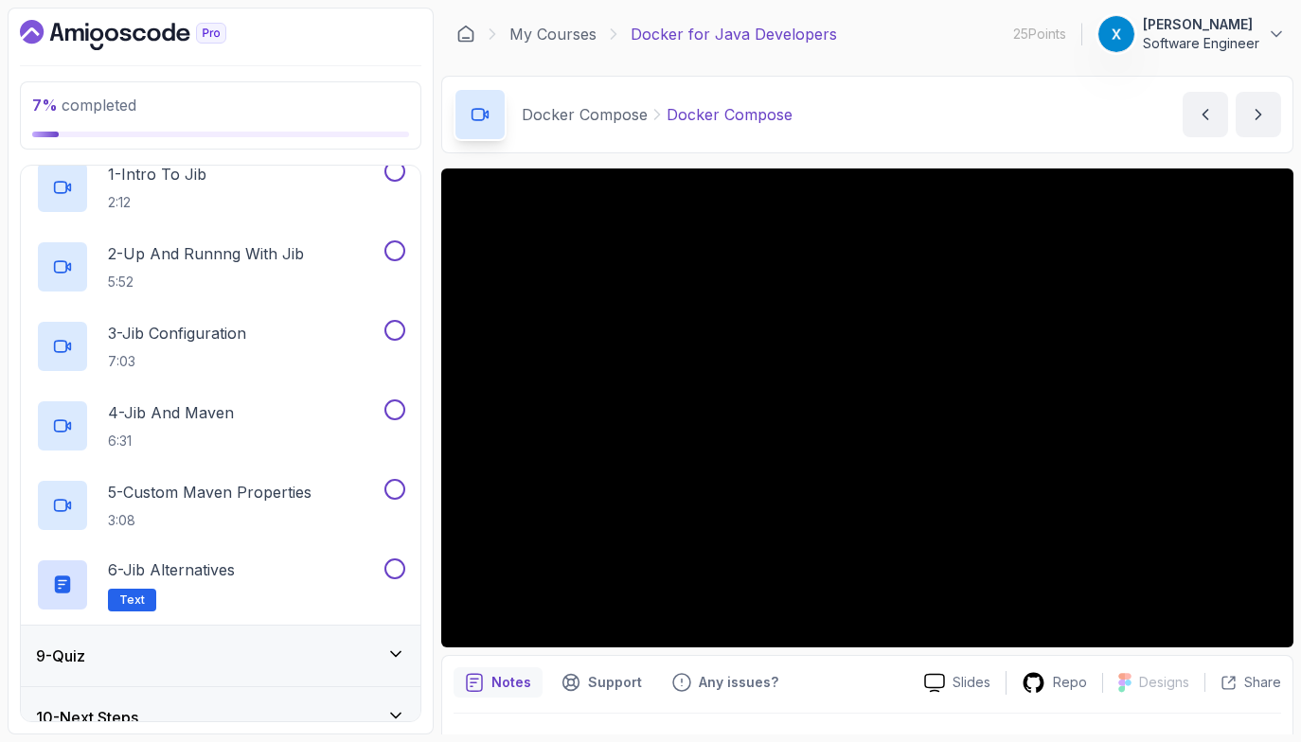
scroll to position [536, 0]
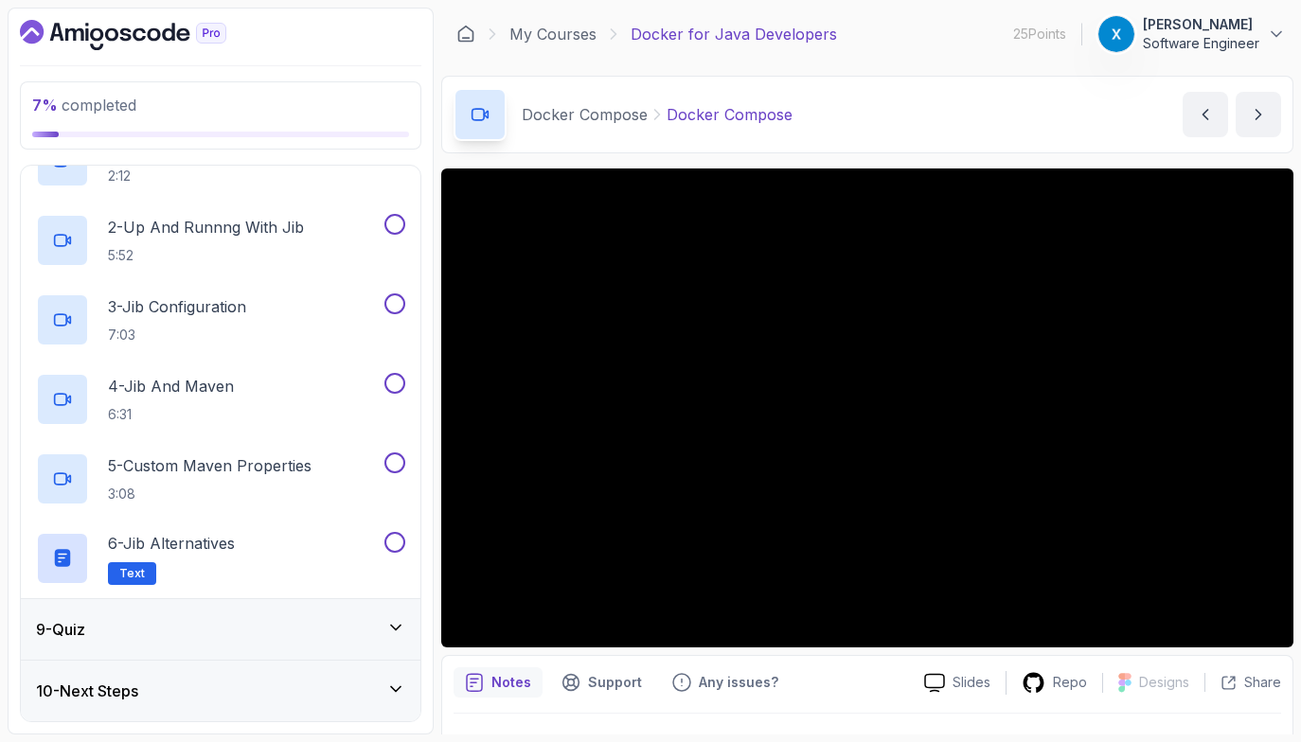
click at [352, 671] on div "10 - Next Steps" at bounding box center [221, 691] width 400 height 61
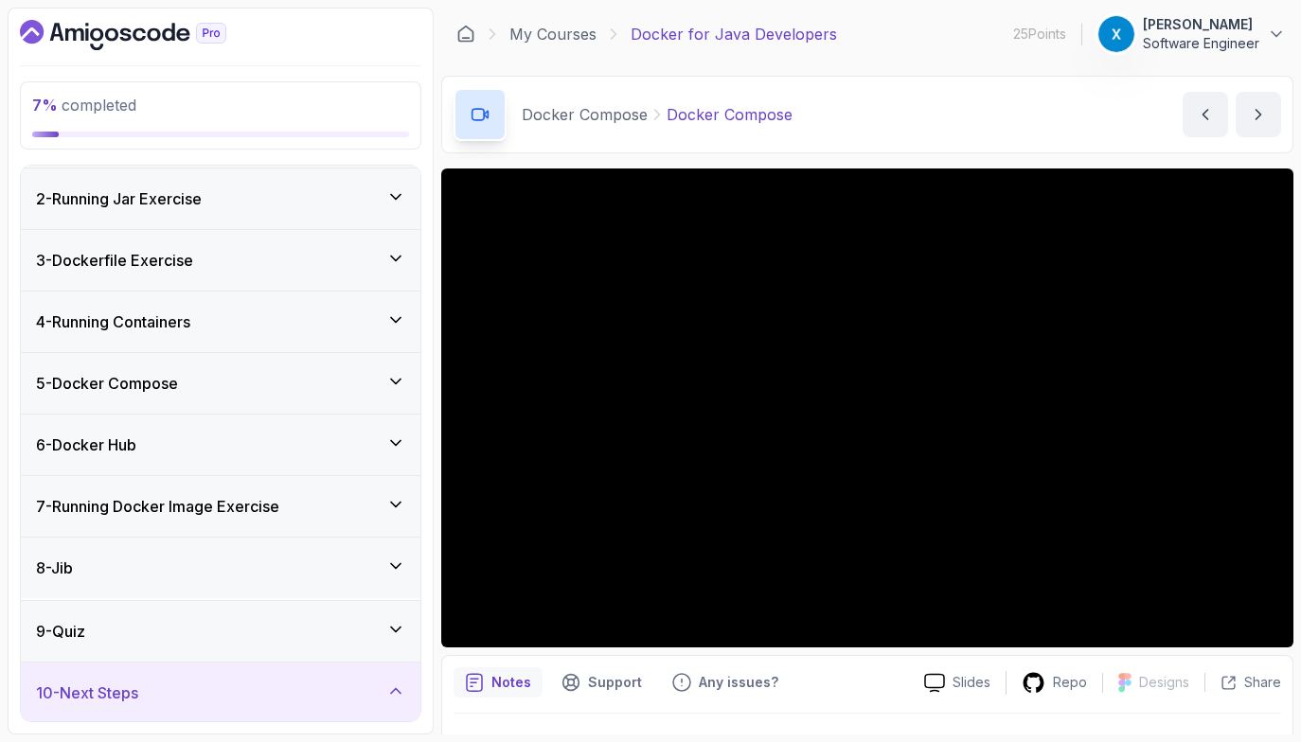
scroll to position [297, 0]
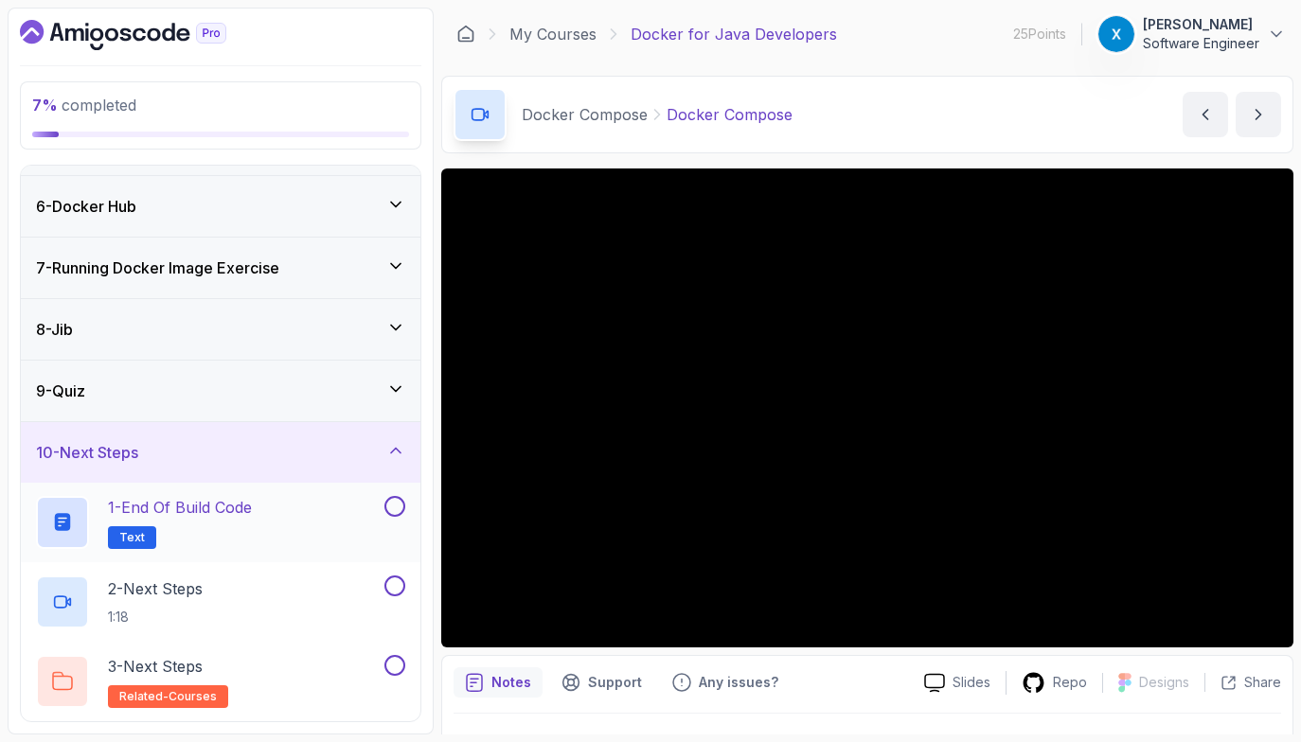
click at [288, 519] on div "1 - End of build code Text" at bounding box center [208, 522] width 345 height 53
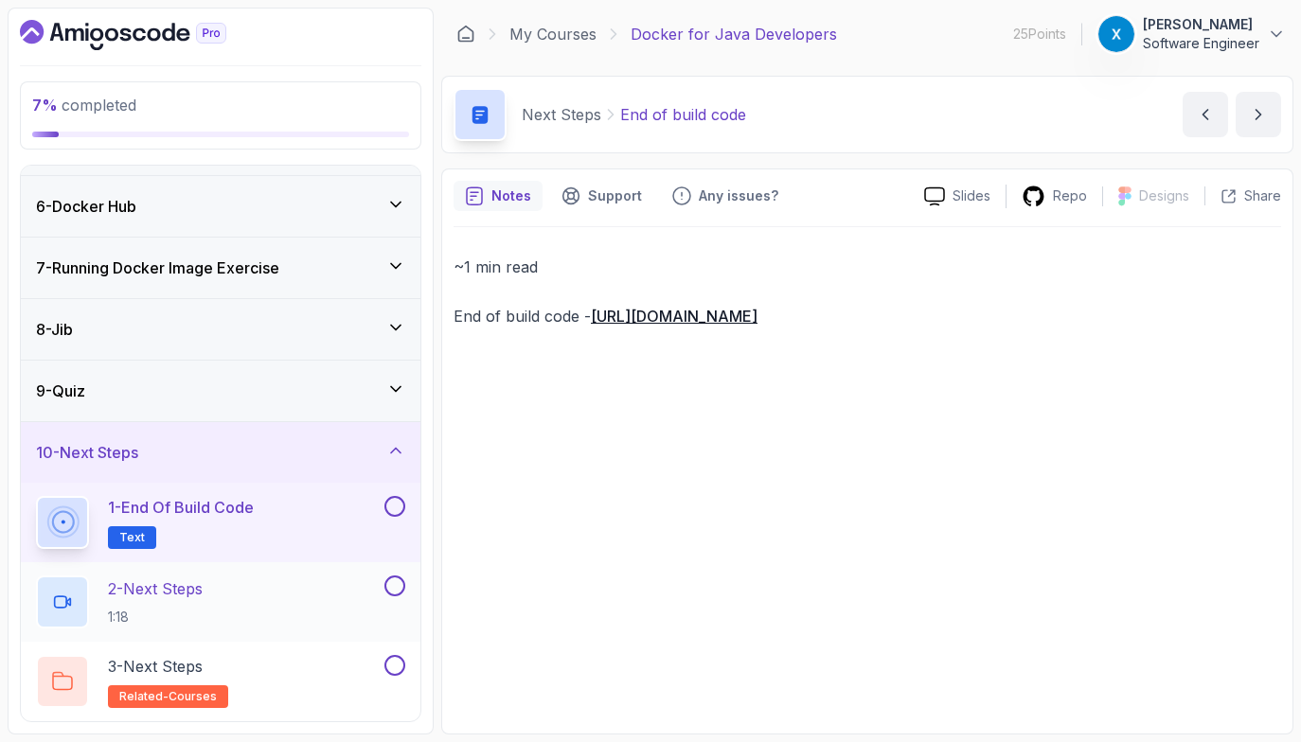
click at [259, 621] on div "2 - Next Steps 1:18" at bounding box center [208, 602] width 345 height 53
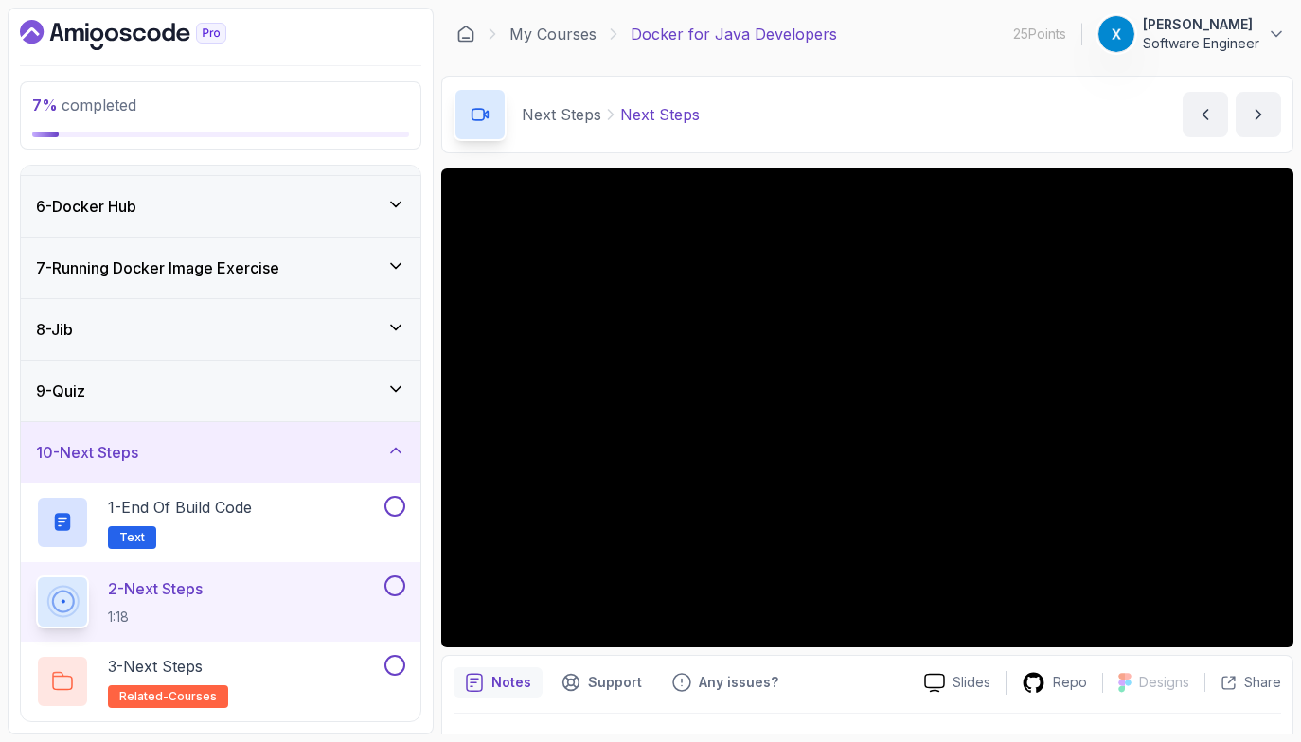
click at [176, 376] on div "9 - Quiz" at bounding box center [221, 391] width 400 height 61
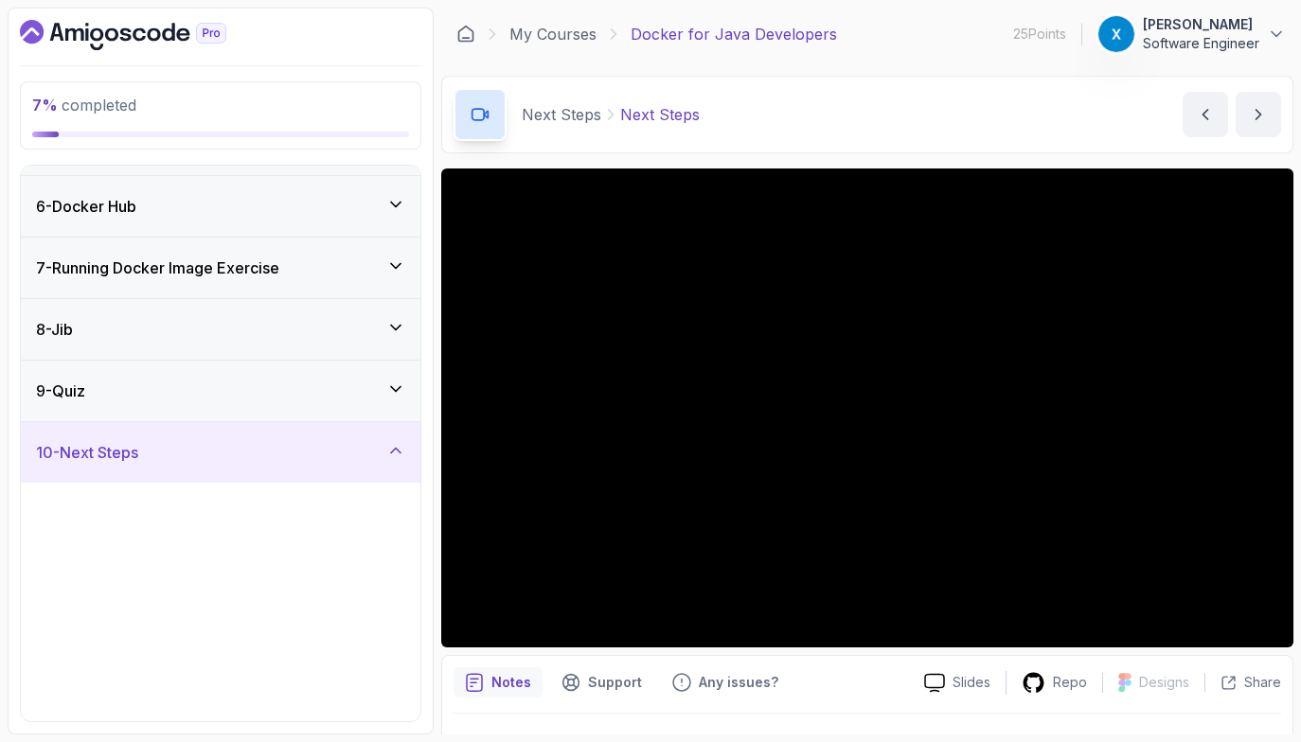
scroll to position [59, 0]
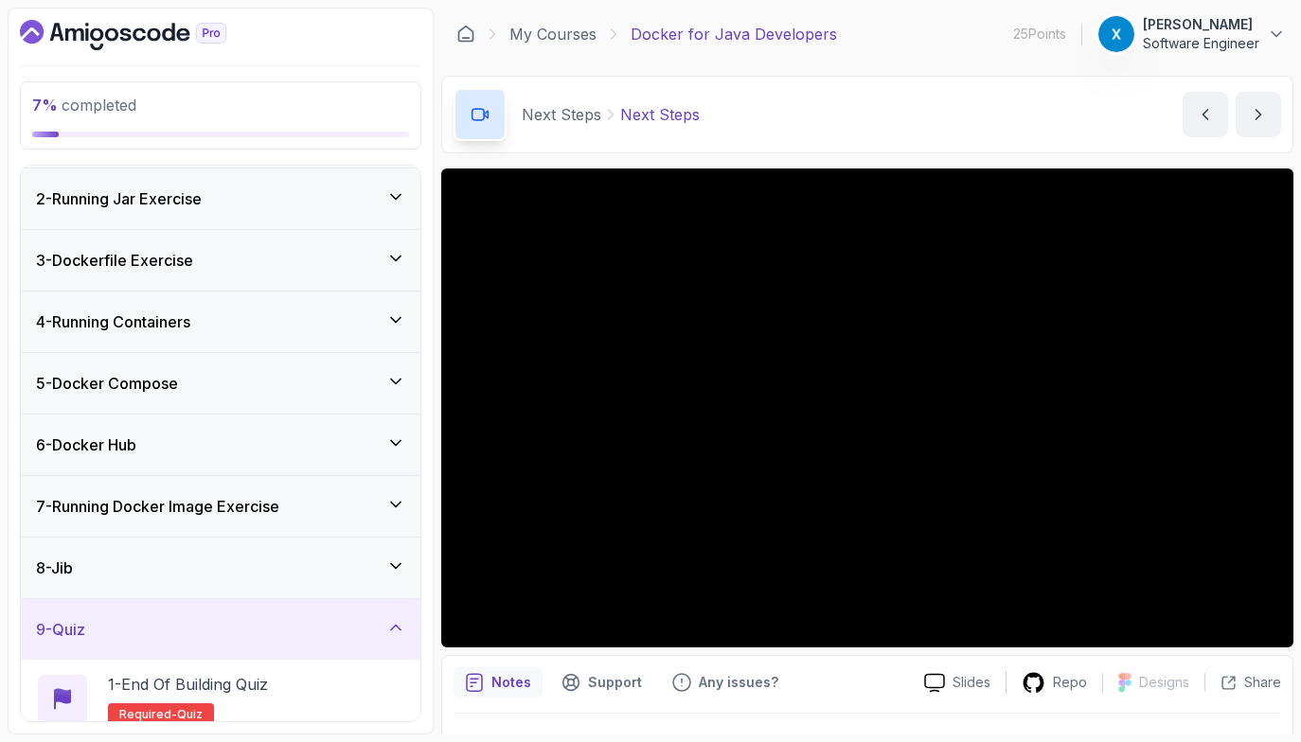
click at [250, 561] on div "8 - Jib" at bounding box center [220, 568] width 369 height 23
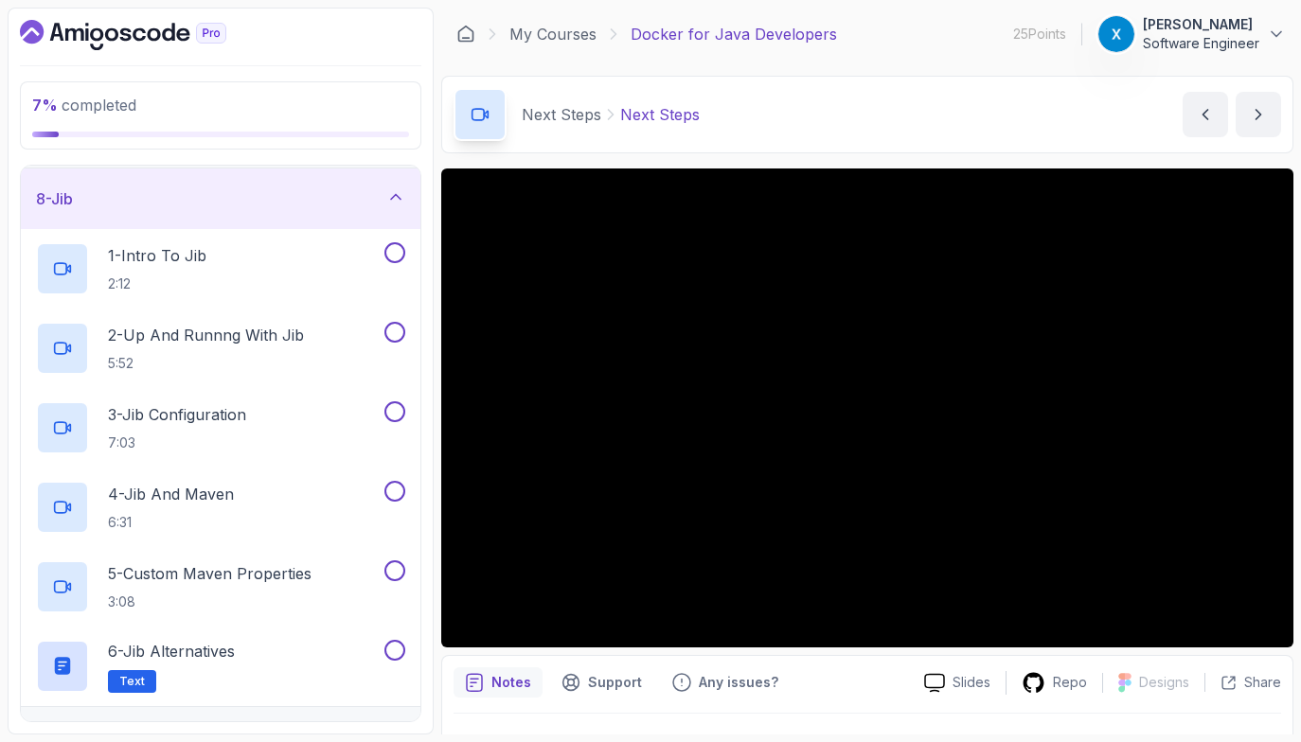
scroll to position [536, 0]
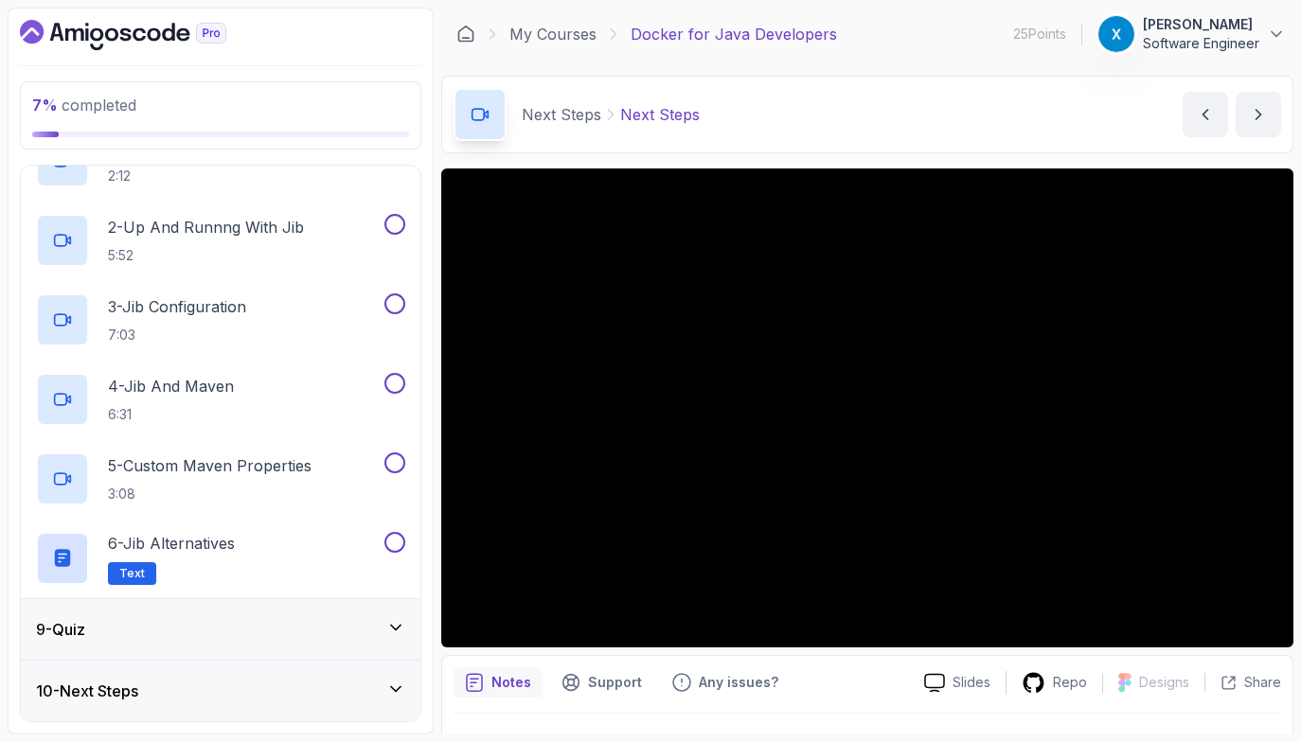
click at [251, 638] on div "9 - Quiz" at bounding box center [220, 629] width 369 height 23
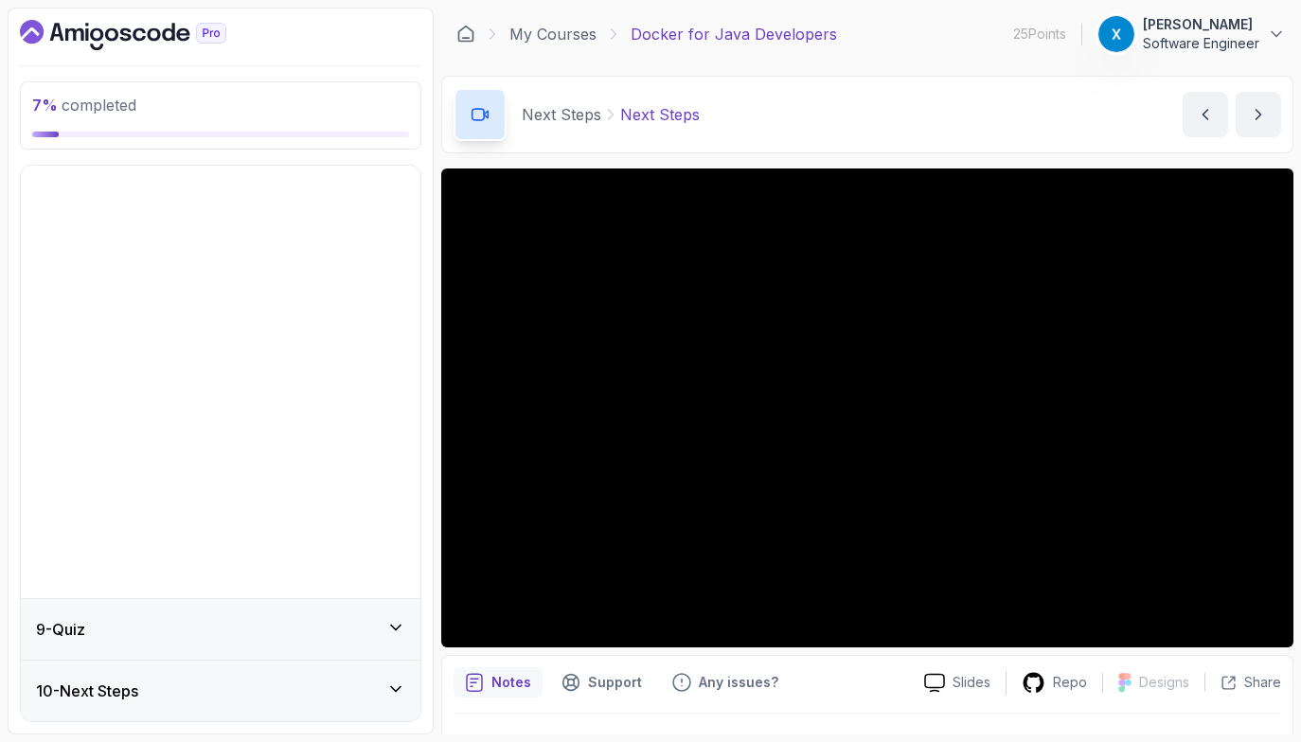
scroll to position [59, 0]
